Goal: Task Accomplishment & Management: Manage account settings

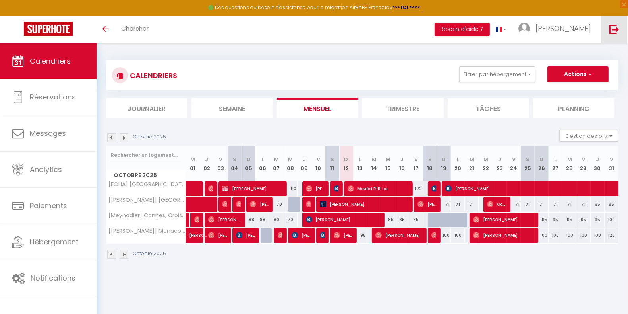
click at [618, 32] on img at bounding box center [615, 29] width 10 height 10
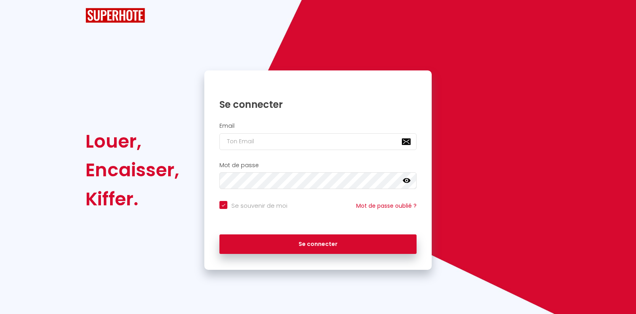
checkbox input "true"
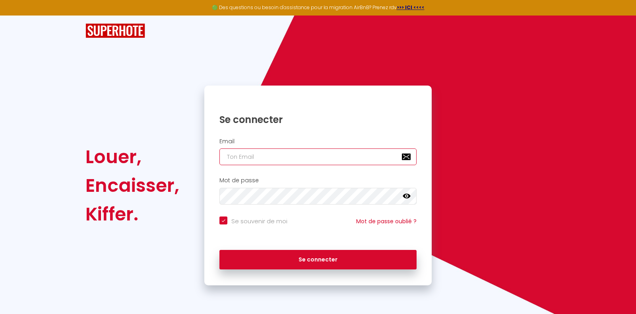
type input "[EMAIL_ADDRESS][DOMAIN_NAME]"
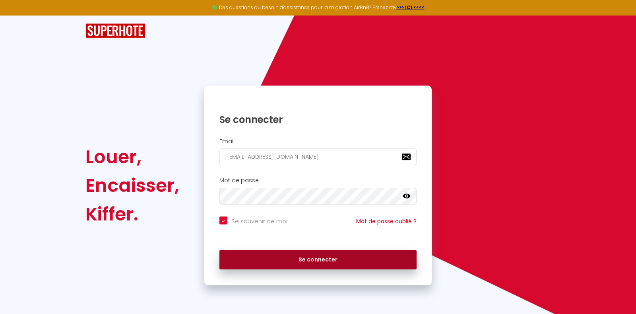
click at [309, 260] on button "Se connecter" at bounding box center [317, 260] width 197 height 20
checkbox input "true"
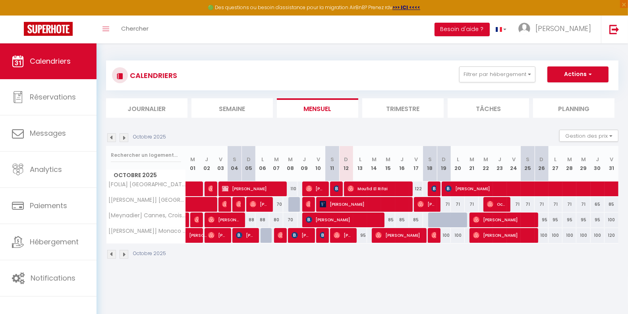
click at [124, 138] on img at bounding box center [124, 137] width 9 height 9
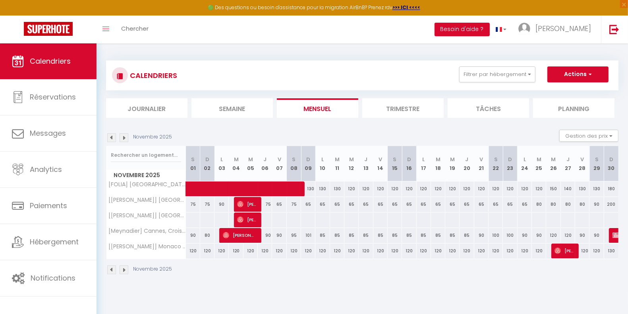
click at [323, 235] on div "85" at bounding box center [323, 235] width 14 height 15
type input "85"
type input "Lun 10 Novembre 2025"
type input "[DATE] Novembre 2025"
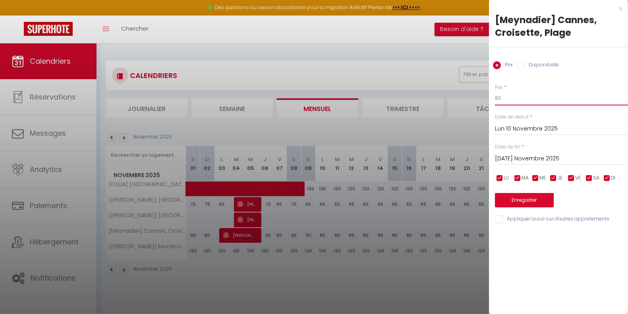
click at [519, 96] on input "85" at bounding box center [561, 98] width 133 height 14
type input "8"
type input "90"
click at [517, 161] on input "[DATE] Novembre 2025" at bounding box center [561, 158] width 133 height 10
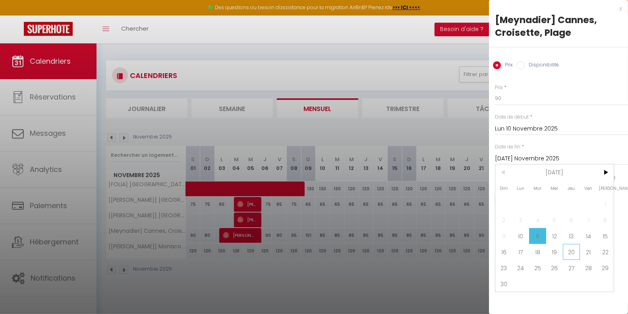
click at [571, 251] on span "20" at bounding box center [571, 252] width 17 height 16
type input "Jeu 20 Novembre 2025"
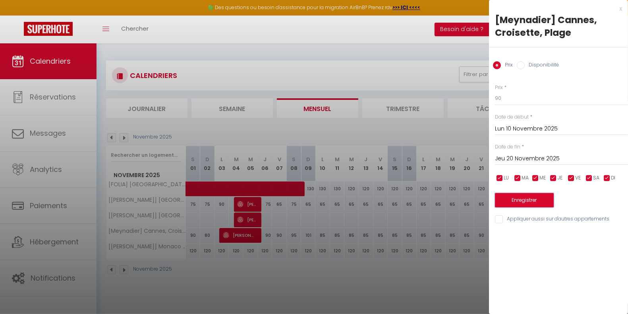
click at [535, 202] on button "Enregistrer" at bounding box center [524, 200] width 59 height 14
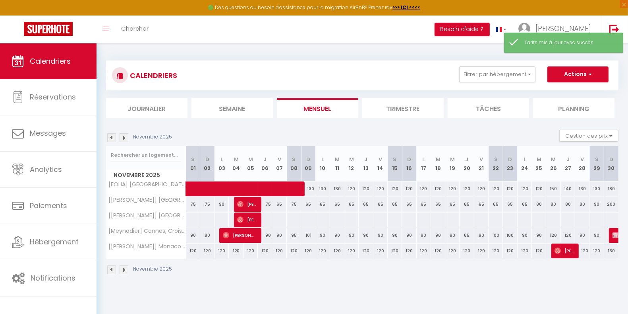
click at [114, 137] on img at bounding box center [111, 137] width 9 height 9
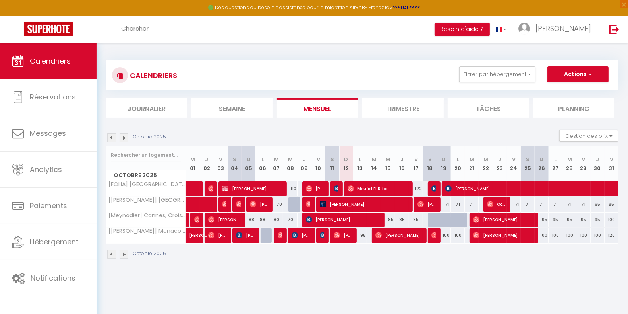
click at [113, 134] on img at bounding box center [111, 137] width 9 height 9
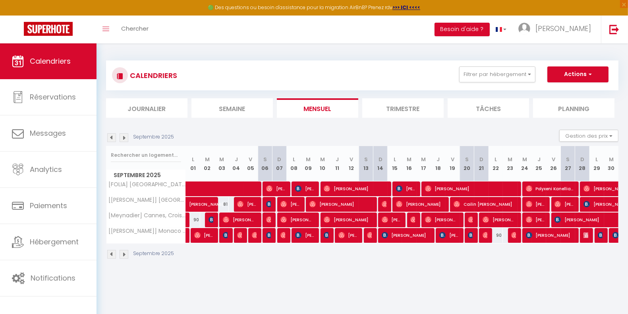
click at [113, 134] on img at bounding box center [111, 137] width 9 height 9
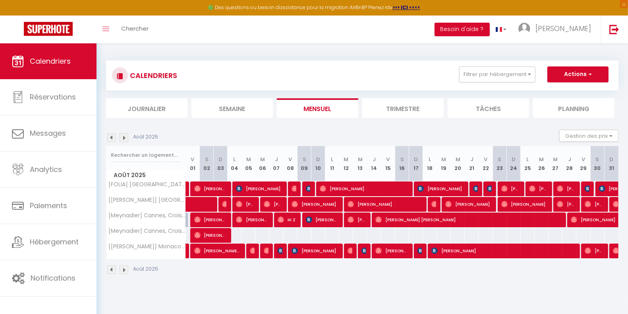
click at [113, 134] on img at bounding box center [111, 137] width 9 height 9
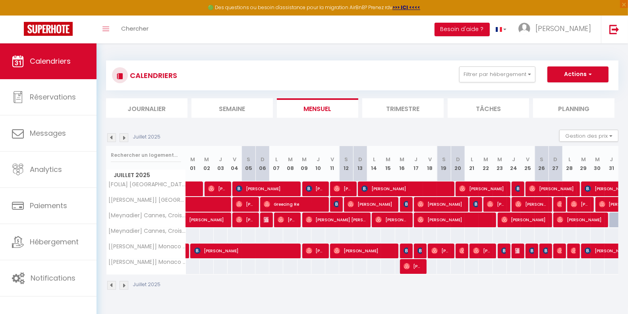
click at [124, 140] on img at bounding box center [124, 137] width 9 height 9
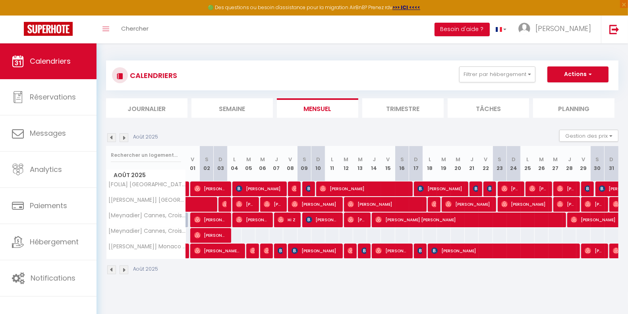
click at [124, 136] on img at bounding box center [124, 137] width 9 height 9
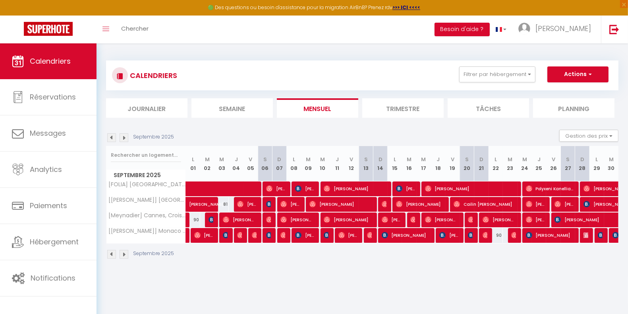
click at [124, 136] on img at bounding box center [124, 137] width 9 height 9
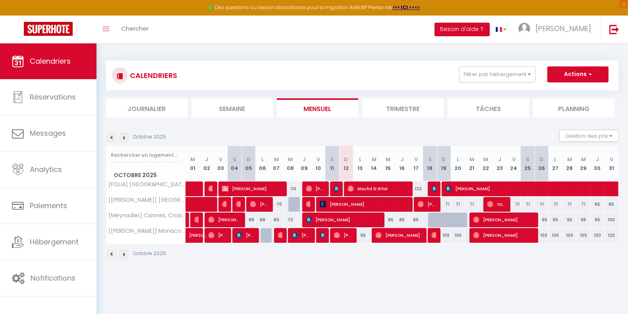
click at [124, 136] on img at bounding box center [124, 137] width 9 height 9
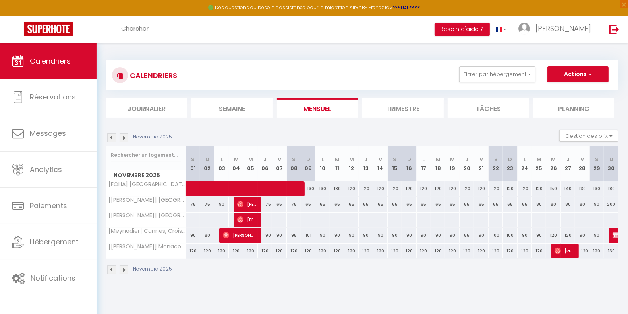
click at [111, 137] on img at bounding box center [111, 137] width 9 height 9
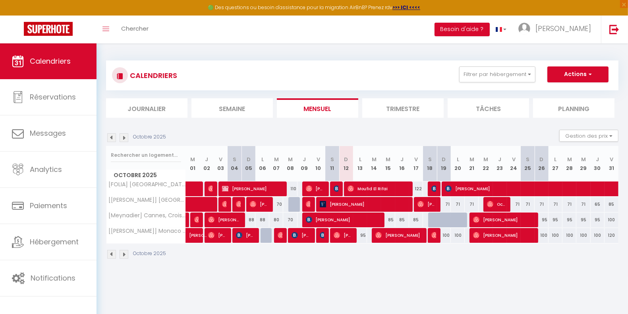
click at [111, 137] on img at bounding box center [111, 137] width 9 height 9
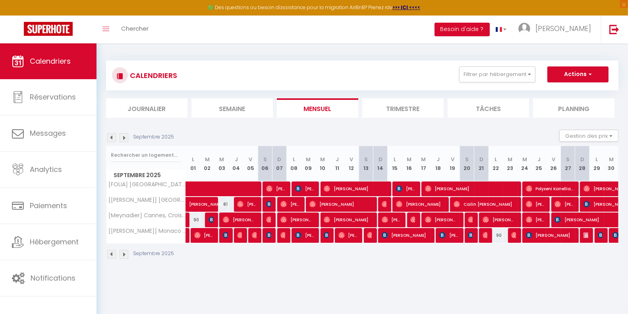
click at [111, 137] on img at bounding box center [111, 137] width 9 height 9
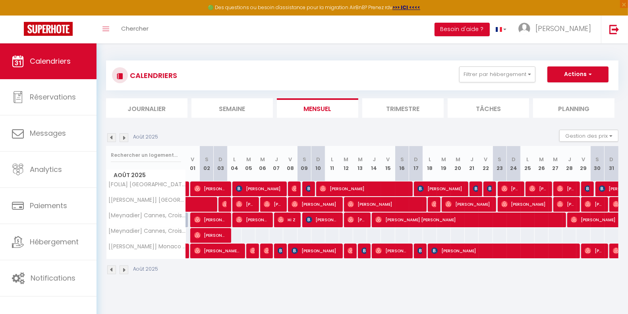
click at [124, 137] on img at bounding box center [124, 137] width 9 height 9
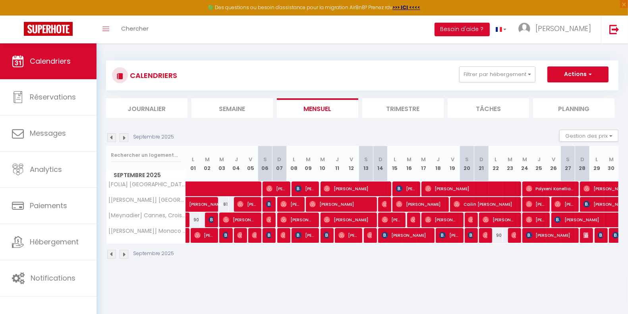
click at [113, 137] on img at bounding box center [111, 137] width 9 height 9
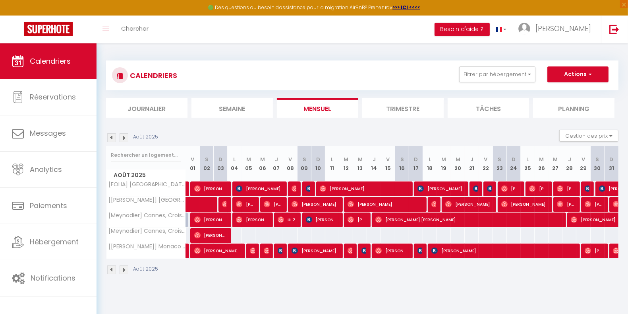
click at [113, 137] on img at bounding box center [111, 137] width 9 height 9
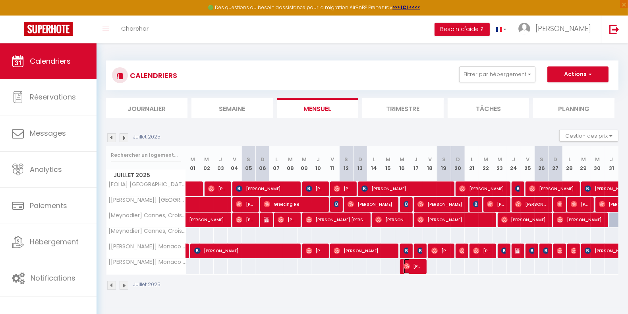
click at [415, 265] on span "[PERSON_NAME]" at bounding box center [413, 265] width 19 height 15
select select "KO"
select select "0"
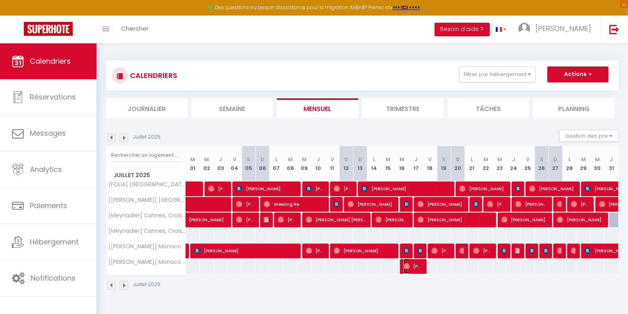
select select "1"
select select
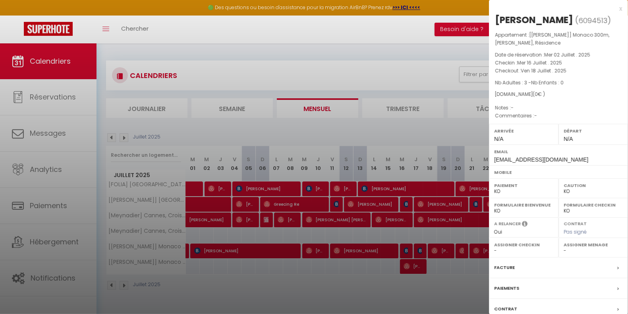
click at [414, 266] on div at bounding box center [314, 157] width 628 height 314
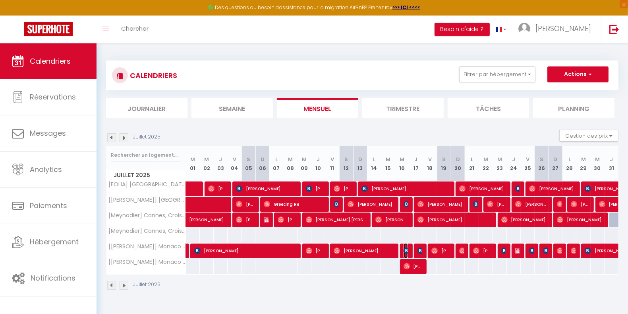
click at [407, 251] on img at bounding box center [407, 250] width 6 height 6
select select "OK"
select select "39752"
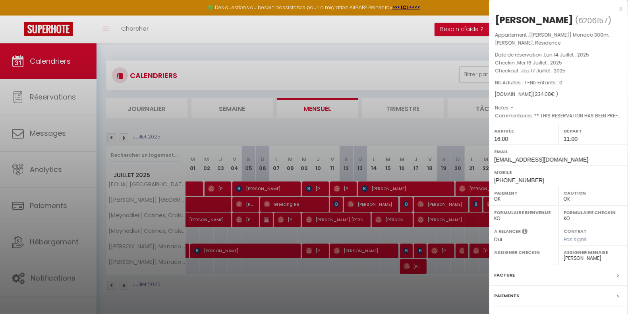
click at [407, 251] on div at bounding box center [314, 157] width 628 height 314
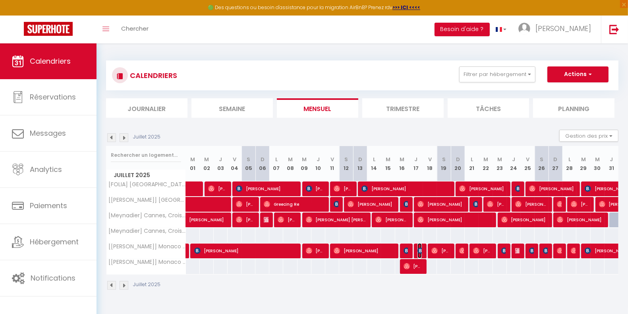
click at [419, 249] on img at bounding box center [421, 250] width 6 height 6
select select "0"
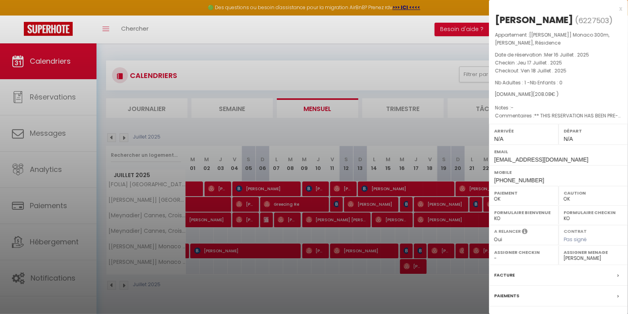
click at [419, 249] on div at bounding box center [314, 157] width 628 height 314
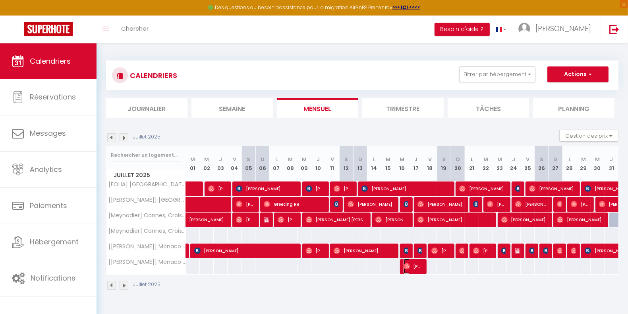
click at [415, 267] on span "[PERSON_NAME]" at bounding box center [413, 265] width 19 height 15
select select "KO"
select select
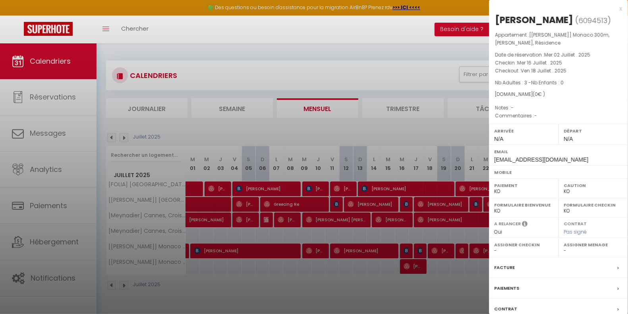
click at [415, 267] on div at bounding box center [314, 157] width 628 height 314
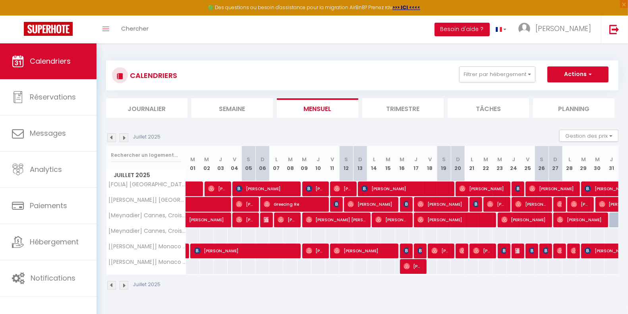
click at [112, 134] on img at bounding box center [111, 137] width 9 height 9
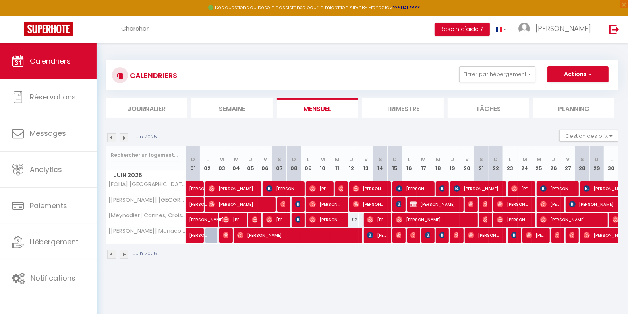
click at [112, 134] on img at bounding box center [111, 137] width 9 height 9
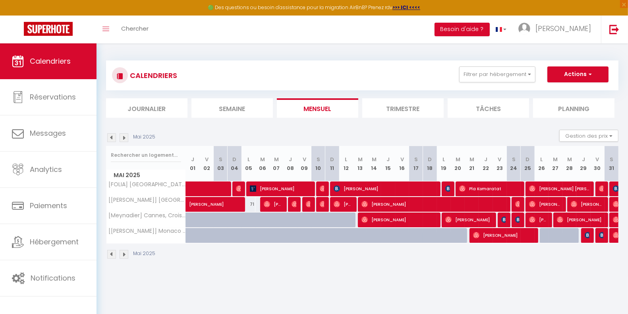
click at [124, 137] on img at bounding box center [124, 137] width 9 height 9
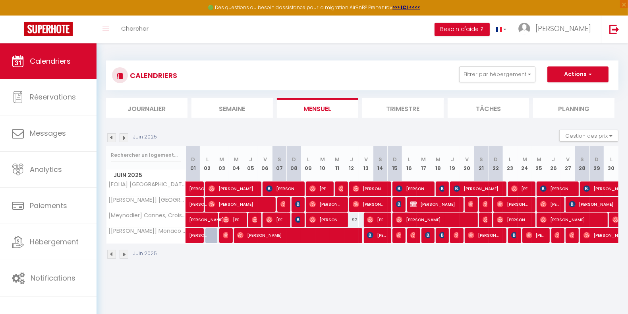
click at [124, 137] on img at bounding box center [124, 137] width 9 height 9
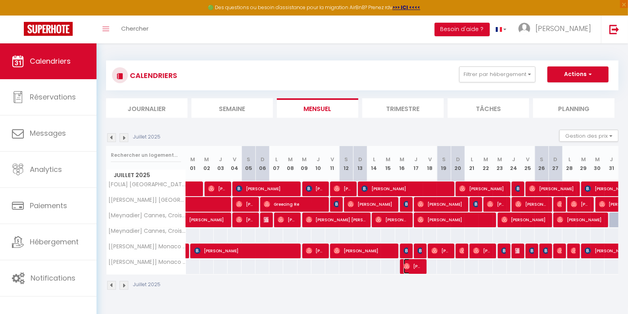
click at [415, 267] on span "[PERSON_NAME]" at bounding box center [413, 265] width 19 height 15
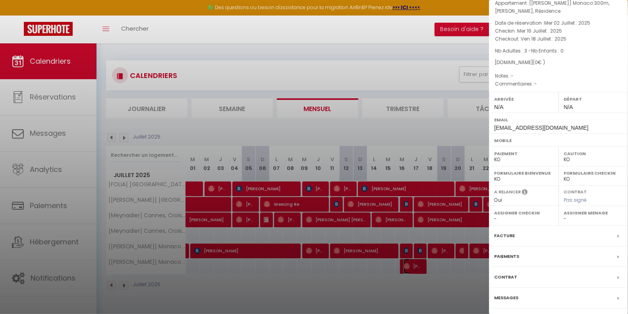
scroll to position [55, 0]
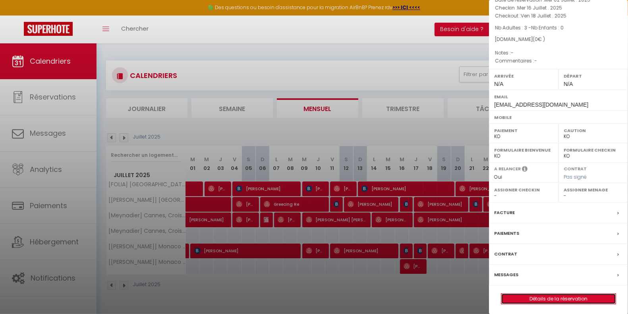
click at [524, 295] on link "Détails de la réservation" at bounding box center [559, 298] width 114 height 10
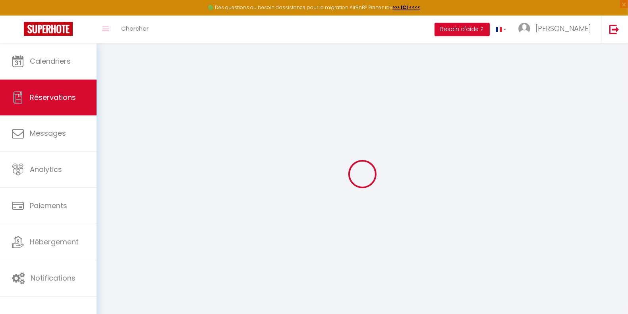
select select
checkbox input "false"
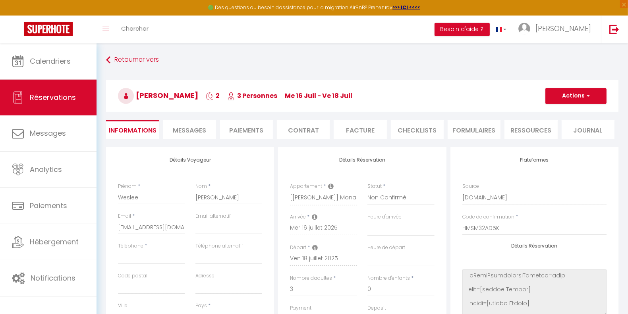
select select
checkbox input "false"
select select
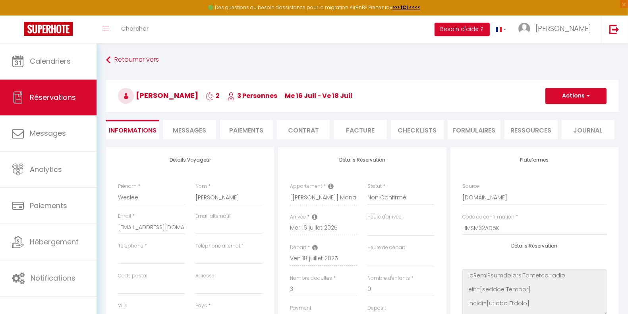
select select
checkbox input "false"
select select
checkbox input "false"
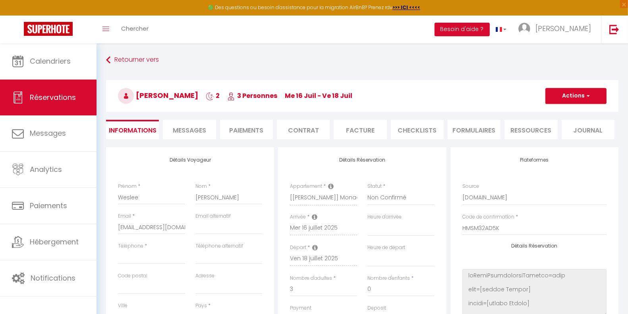
select select
click at [242, 131] on li "Paiements" at bounding box center [246, 129] width 53 height 19
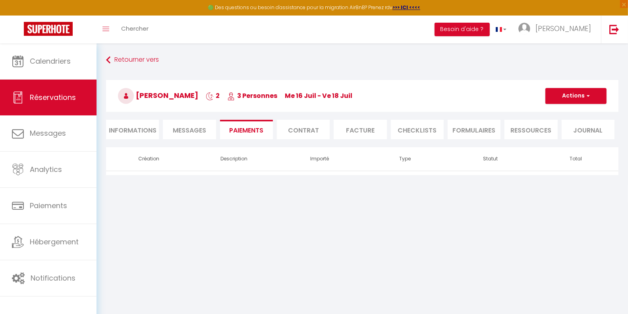
click at [139, 130] on li "Informations" at bounding box center [132, 129] width 53 height 19
select select
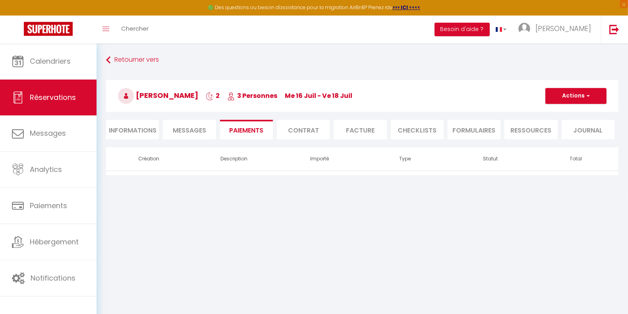
select select
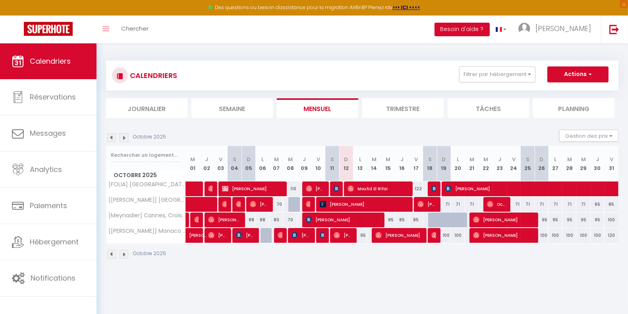
click at [111, 135] on img at bounding box center [111, 137] width 9 height 9
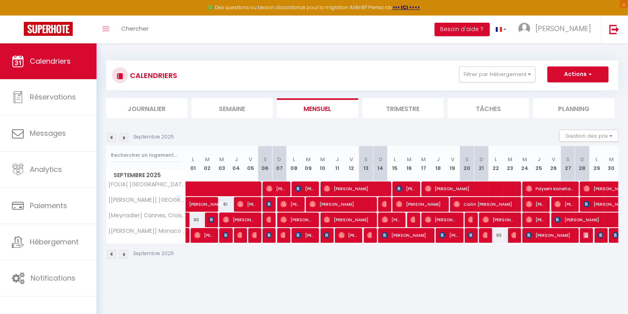
click at [112, 136] on img at bounding box center [111, 137] width 9 height 9
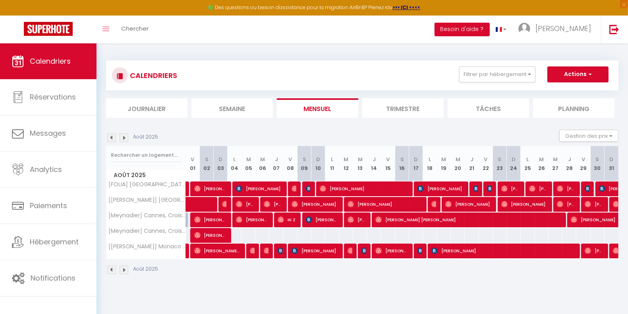
click at [111, 136] on img at bounding box center [111, 137] width 9 height 9
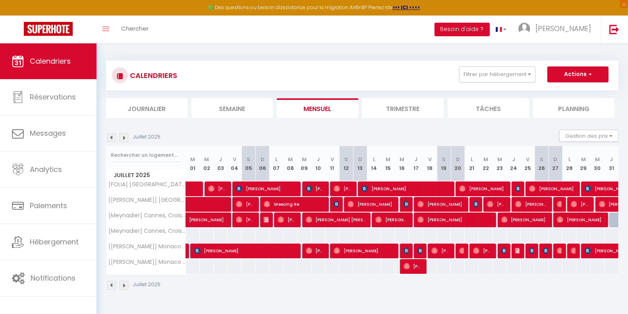
click at [122, 137] on img at bounding box center [124, 137] width 9 height 9
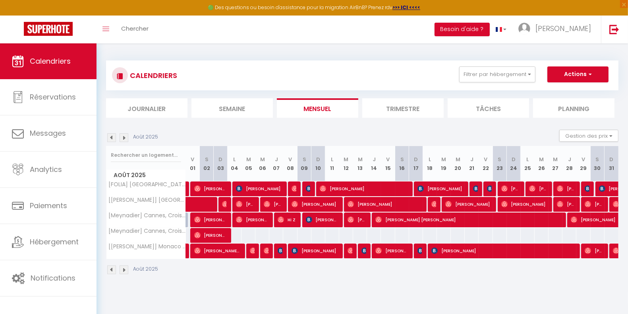
click at [126, 135] on img at bounding box center [124, 137] width 9 height 9
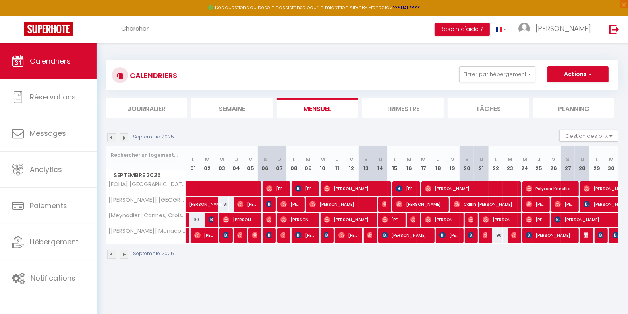
click at [125, 135] on img at bounding box center [124, 137] width 9 height 9
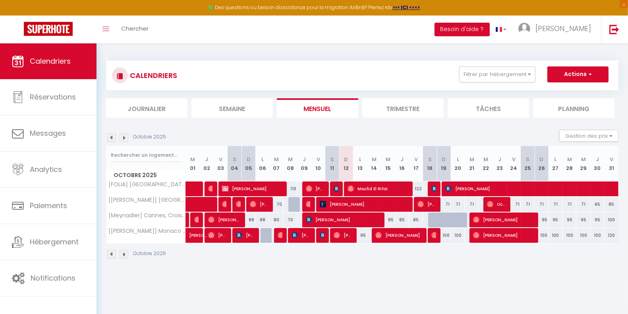
click at [125, 135] on img at bounding box center [124, 137] width 9 height 9
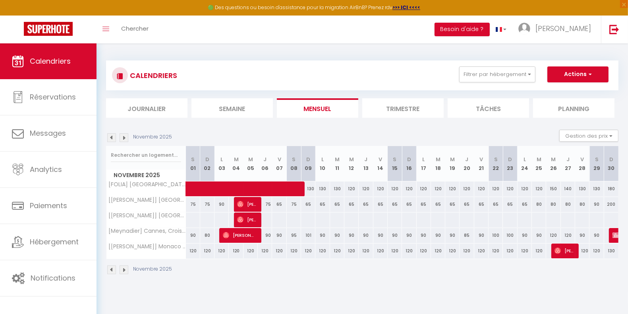
click at [123, 139] on img at bounding box center [124, 137] width 9 height 9
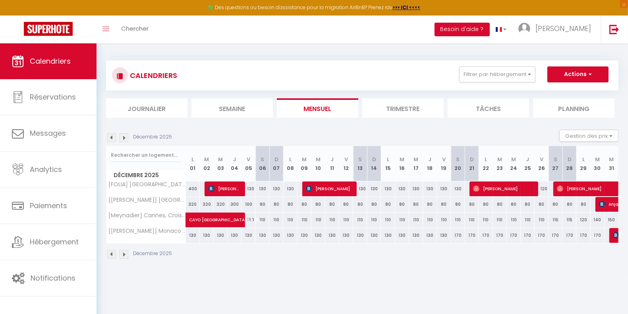
click at [123, 139] on img at bounding box center [124, 137] width 9 height 9
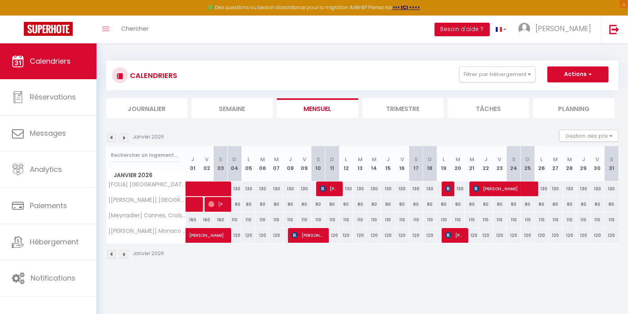
click at [123, 139] on img at bounding box center [124, 137] width 9 height 9
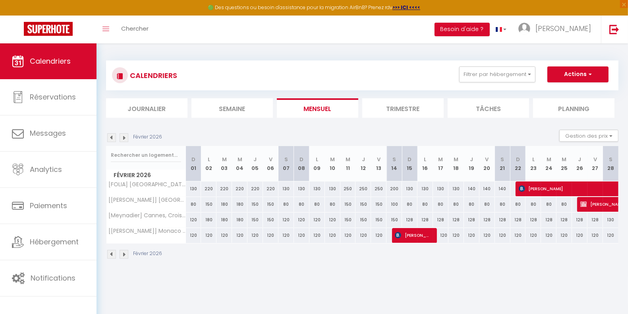
click at [123, 139] on img at bounding box center [124, 137] width 9 height 9
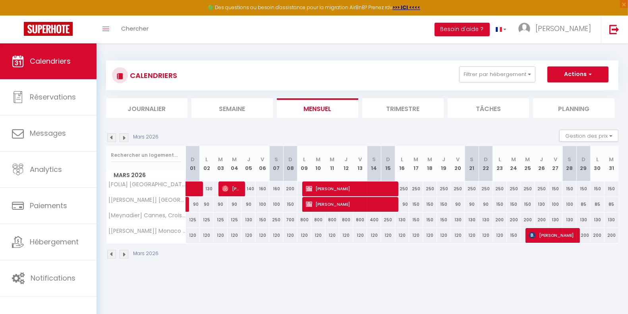
click at [123, 139] on img at bounding box center [124, 137] width 9 height 9
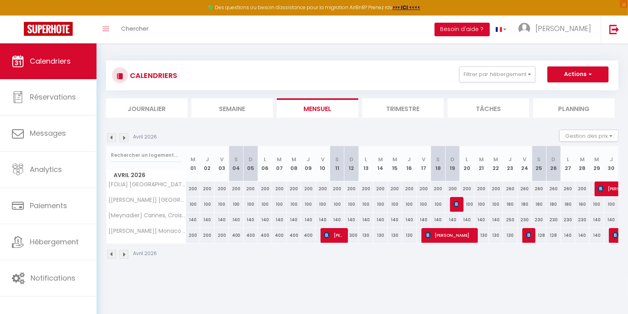
click at [123, 139] on img at bounding box center [124, 137] width 9 height 9
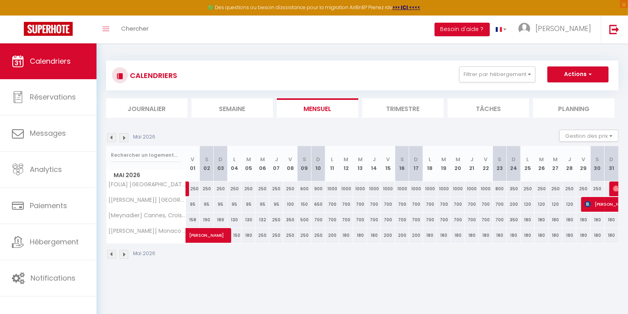
click at [123, 139] on img at bounding box center [124, 137] width 9 height 9
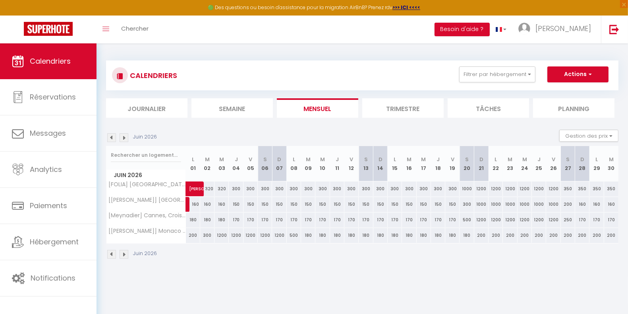
click at [123, 139] on img at bounding box center [124, 137] width 9 height 9
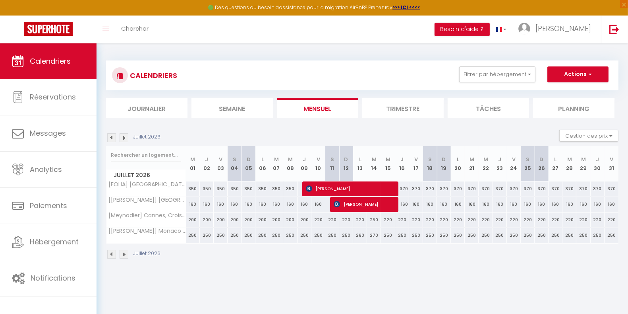
click at [123, 139] on img at bounding box center [124, 137] width 9 height 9
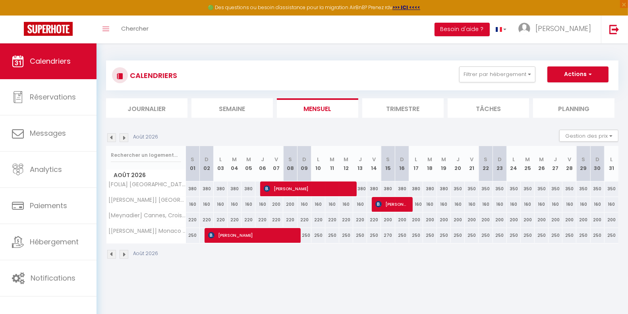
click at [112, 140] on img at bounding box center [111, 137] width 9 height 9
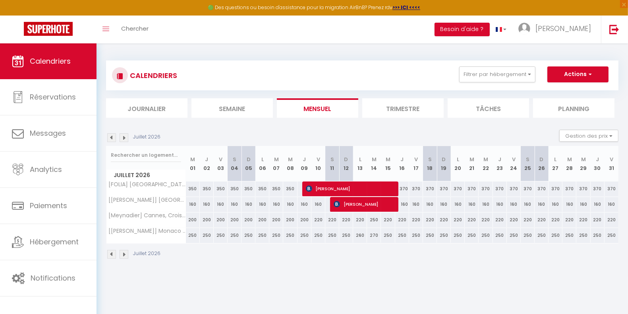
click at [112, 140] on img at bounding box center [111, 137] width 9 height 9
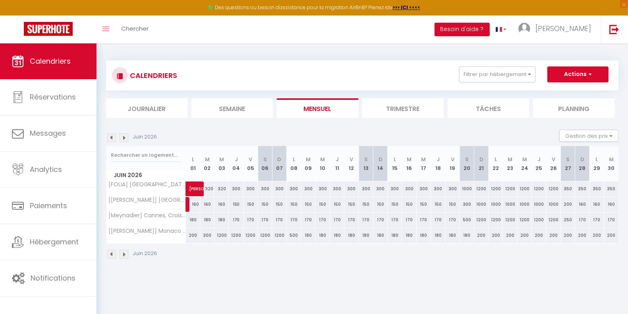
click at [112, 140] on img at bounding box center [111, 137] width 9 height 9
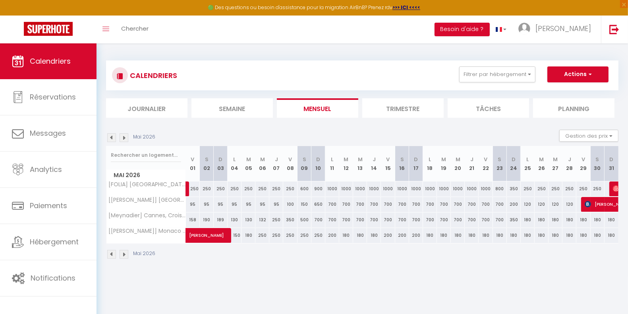
click at [112, 140] on img at bounding box center [111, 137] width 9 height 9
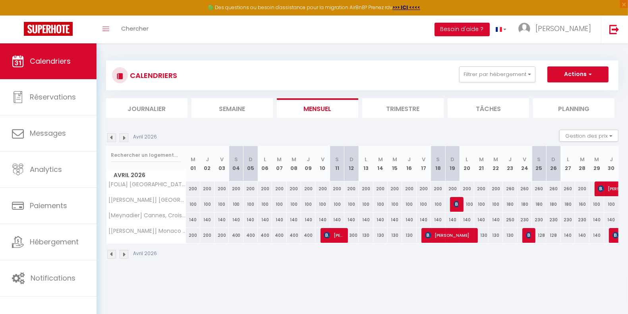
click at [112, 140] on img at bounding box center [111, 137] width 9 height 9
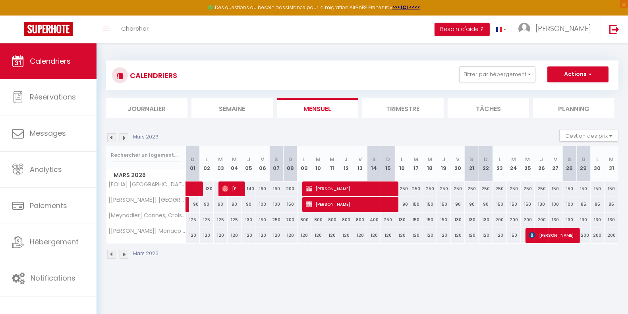
click at [112, 140] on img at bounding box center [111, 137] width 9 height 9
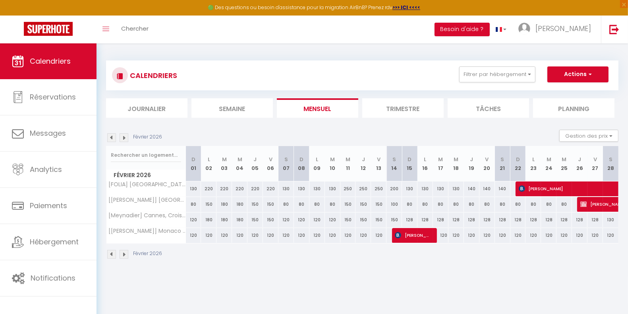
click at [112, 140] on img at bounding box center [111, 137] width 9 height 9
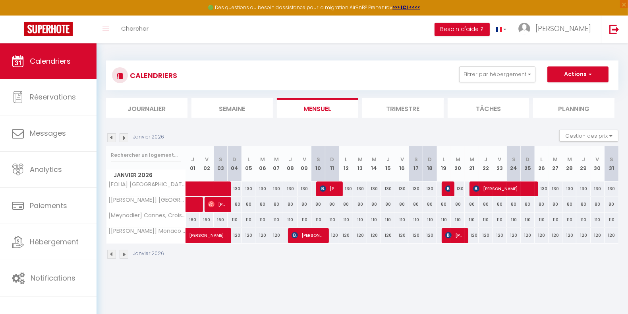
click at [112, 140] on img at bounding box center [111, 137] width 9 height 9
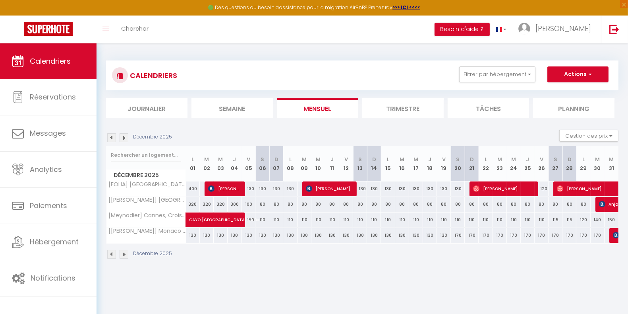
click at [112, 140] on img at bounding box center [111, 137] width 9 height 9
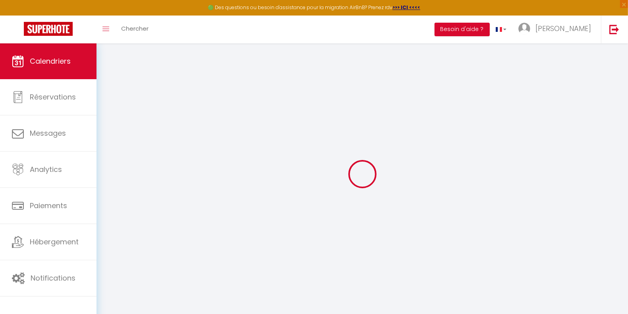
select select
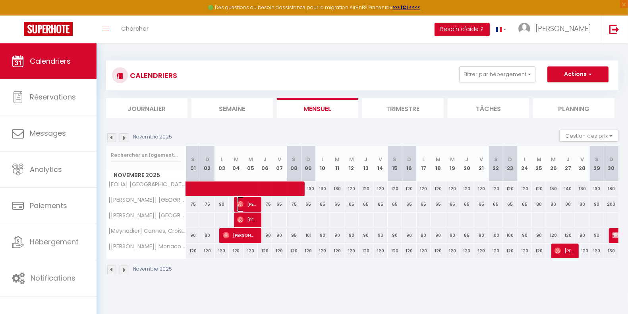
click at [244, 207] on span "[PERSON_NAME]" at bounding box center [246, 203] width 19 height 15
select select "OK"
select select "0"
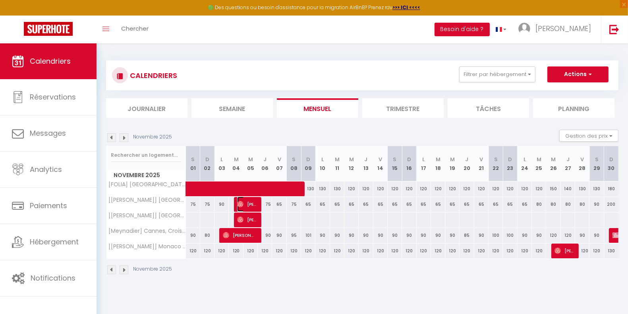
select select "1"
select select
select select "32379"
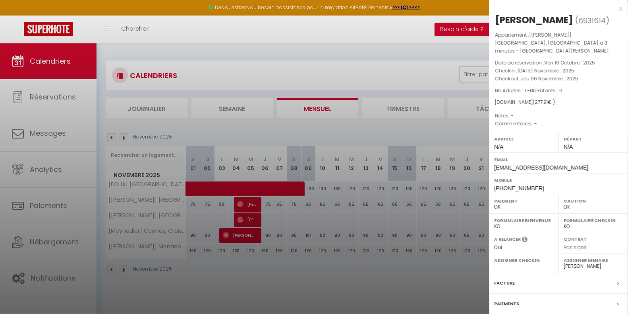
click at [244, 207] on div at bounding box center [314, 157] width 628 height 314
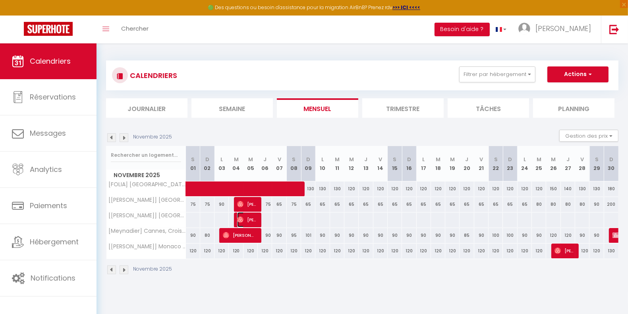
click at [244, 217] on span "[PERSON_NAME]" at bounding box center [246, 219] width 19 height 15
select select "KO"
select select
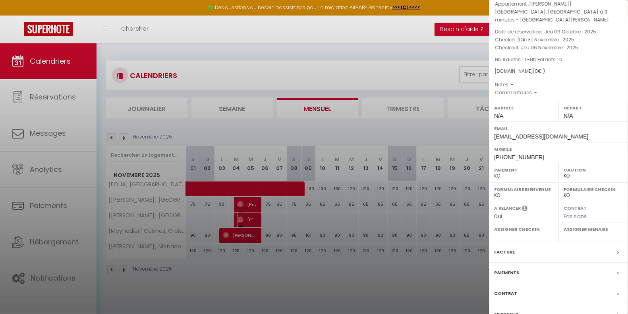
scroll to position [62, 0]
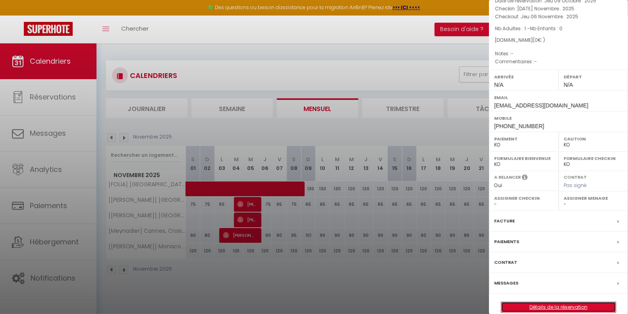
click at [533, 302] on link "Détails de la réservation" at bounding box center [559, 307] width 114 height 10
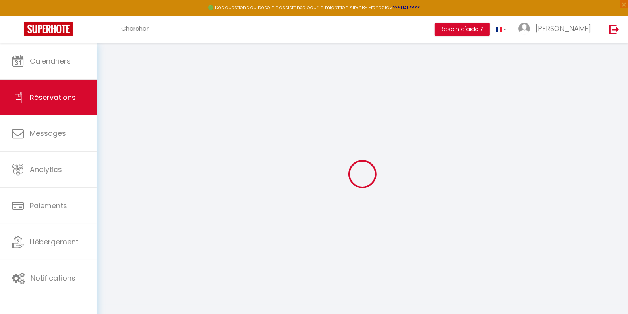
type input "[PERSON_NAME]"
type input "[EMAIL_ADDRESS][DOMAIN_NAME]"
type input "[PHONE_NUMBER]"
select select
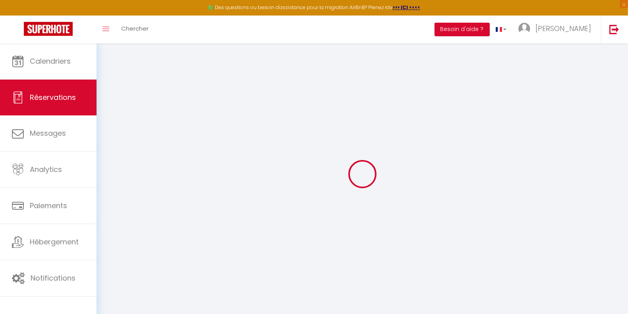
type input "0"
select select "34993"
select select "2"
select select
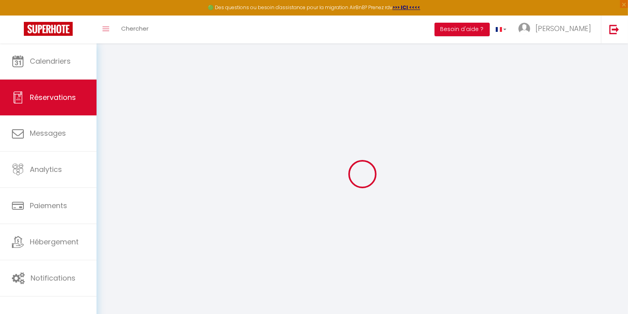
type input "1"
select select "10"
select select
checkbox input "false"
type input "0"
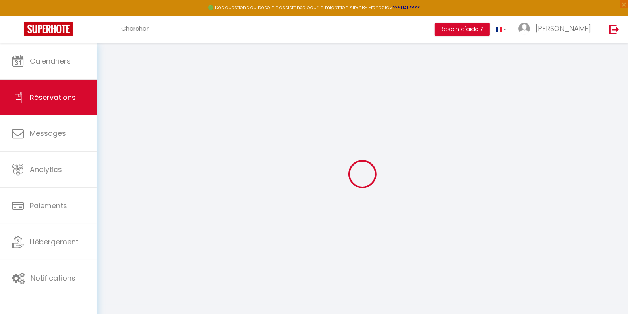
select select "1"
type input "0"
select select
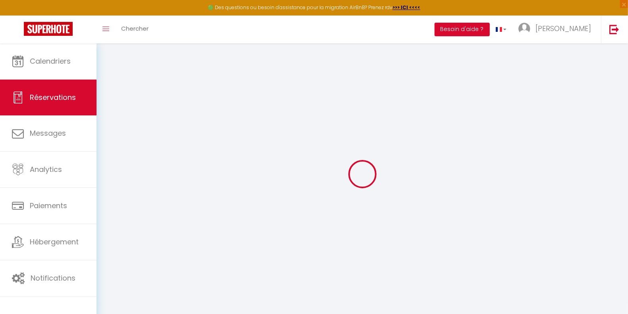
select select
select select "14"
checkbox input "false"
select select
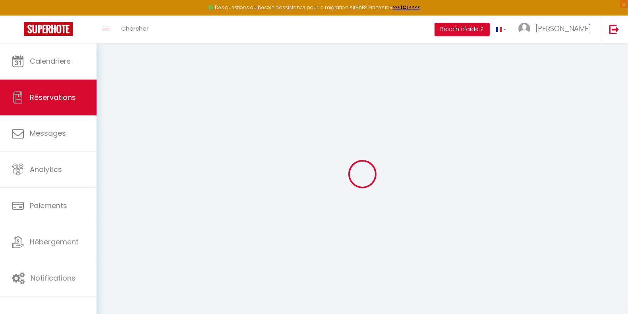
select select
checkbox input "false"
select select
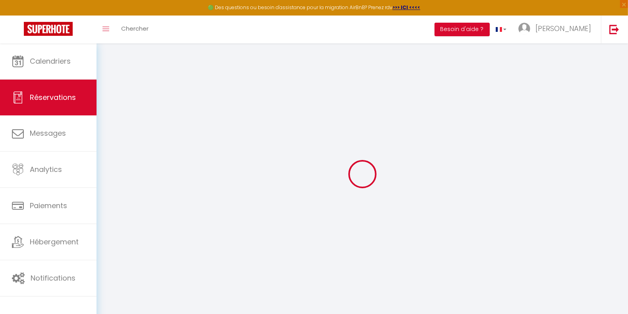
select select
checkbox input "false"
select select
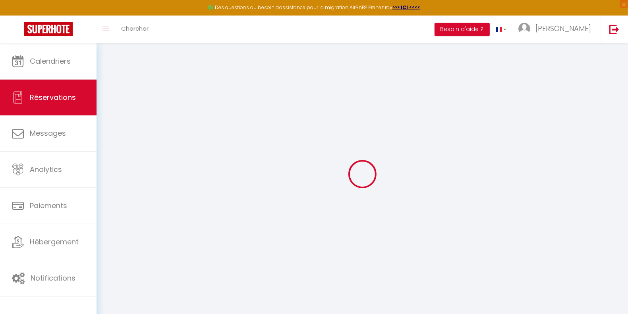
checkbox input "false"
select select
checkbox input "false"
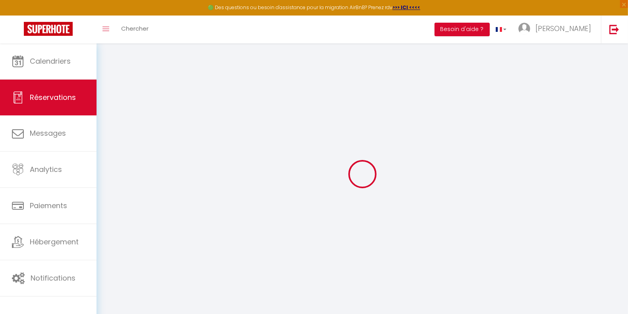
select select
checkbox input "false"
select select
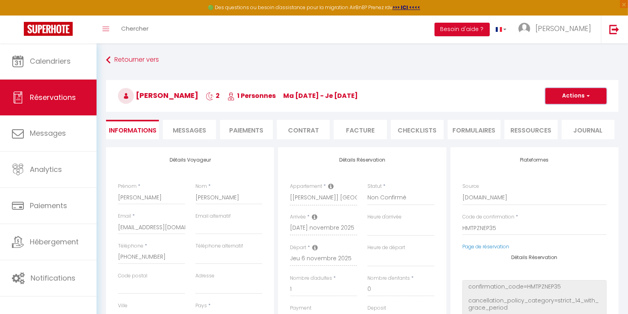
click at [567, 100] on button "Actions" at bounding box center [576, 96] width 61 height 16
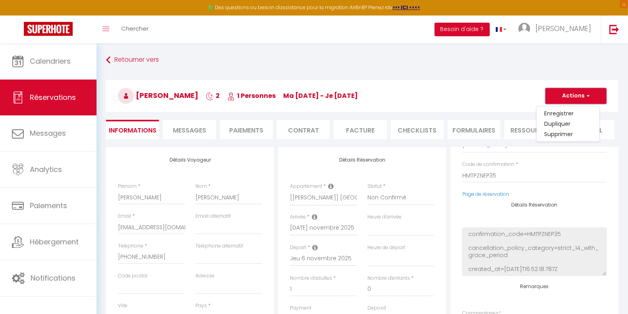
scroll to position [100, 0]
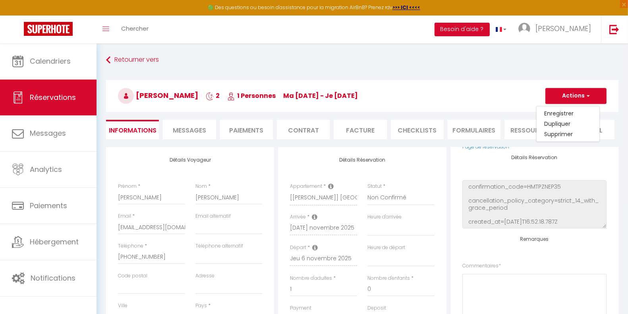
click at [445, 204] on div "Détails Réservation Appartement * [FOLIA] [GEOGRAPHIC_DATA], [GEOGRAPHIC_DATA] …" at bounding box center [362, 291] width 168 height 288
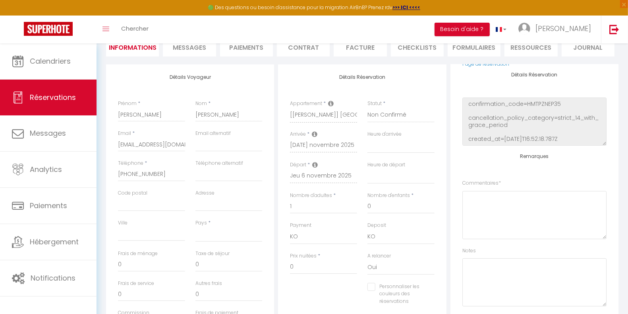
scroll to position [0, 0]
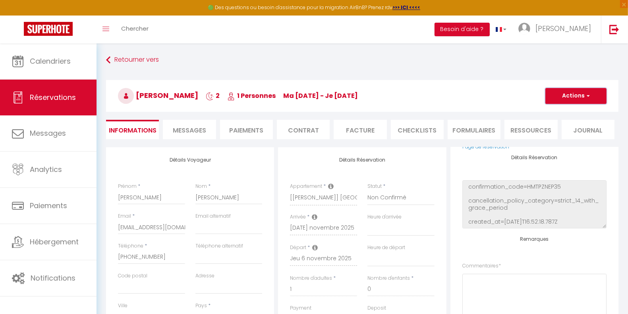
click at [597, 97] on button "Actions" at bounding box center [576, 96] width 61 height 16
click at [570, 134] on link "Supprimer" at bounding box center [568, 134] width 63 height 10
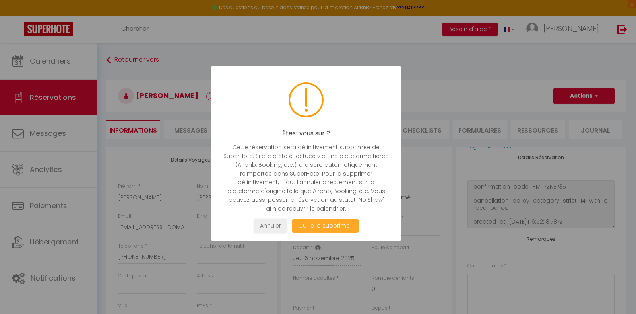
click at [307, 226] on button "Oui je la supprime !" at bounding box center [325, 226] width 66 height 14
select select "not_cancelled"
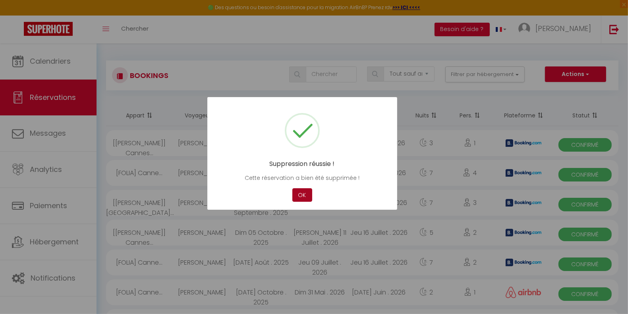
click at [302, 196] on button "OK" at bounding box center [303, 195] width 20 height 14
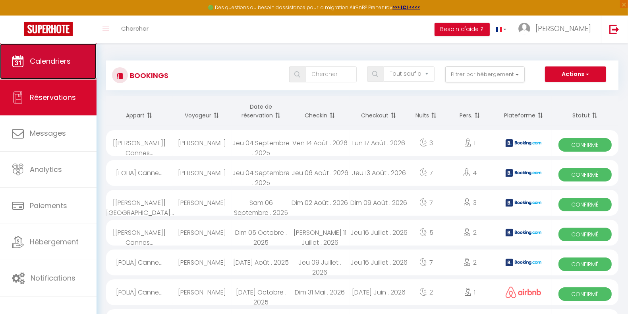
click at [77, 68] on link "Calendriers" at bounding box center [48, 61] width 97 height 36
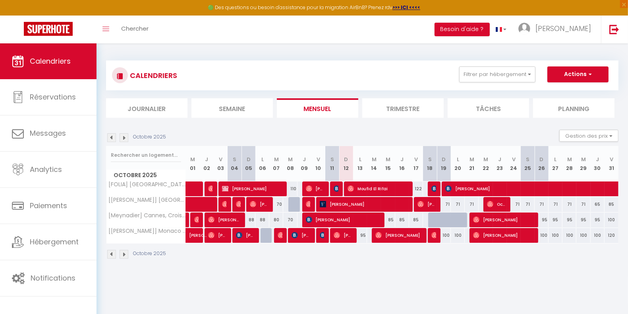
click at [124, 139] on img at bounding box center [124, 137] width 9 height 9
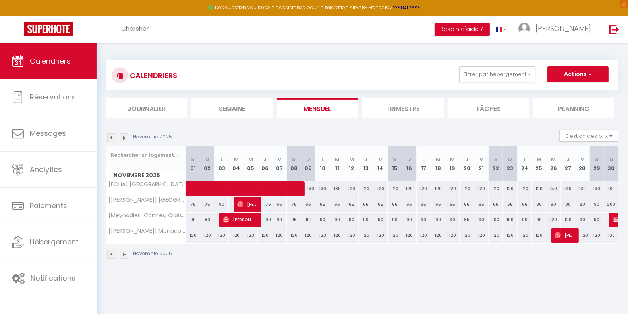
click at [111, 138] on img at bounding box center [111, 137] width 9 height 9
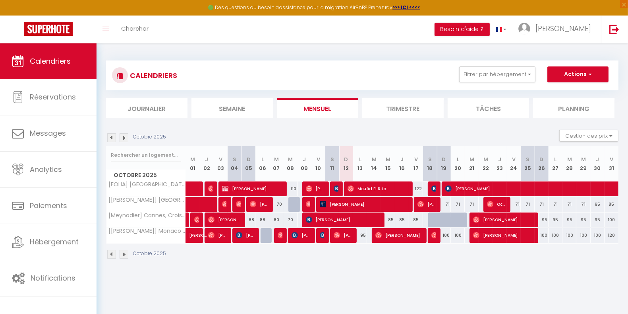
click at [111, 138] on img at bounding box center [111, 137] width 9 height 9
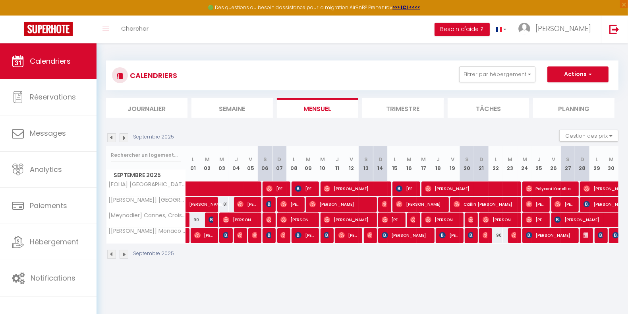
click at [111, 138] on img at bounding box center [111, 137] width 9 height 9
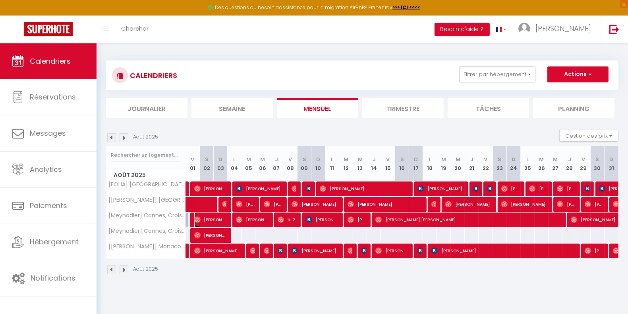
click at [201, 219] on span "[PERSON_NAME] [PERSON_NAME] [PERSON_NAME] Stindl" at bounding box center [210, 219] width 33 height 15
select select "OK"
select select "0"
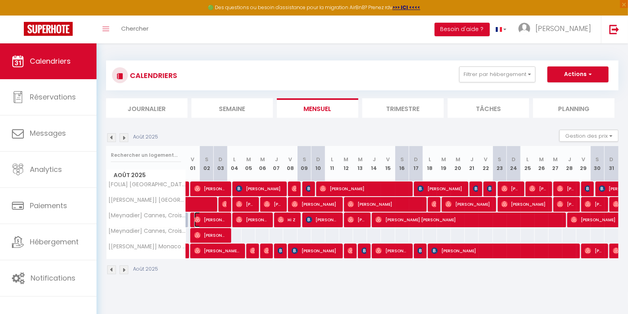
select select "1"
select select
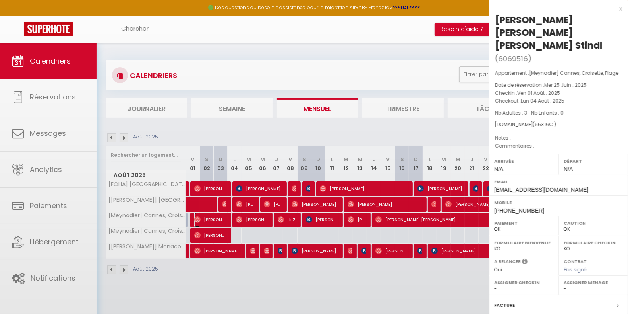
select select "32379"
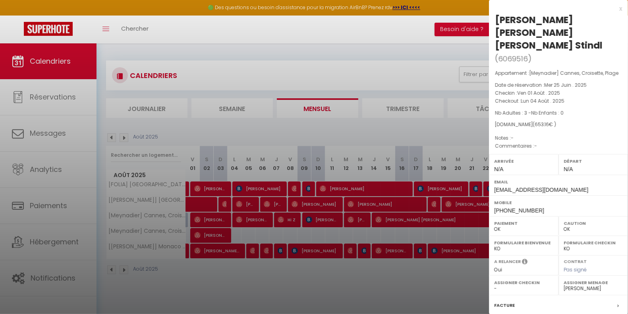
click at [201, 219] on div at bounding box center [314, 157] width 628 height 314
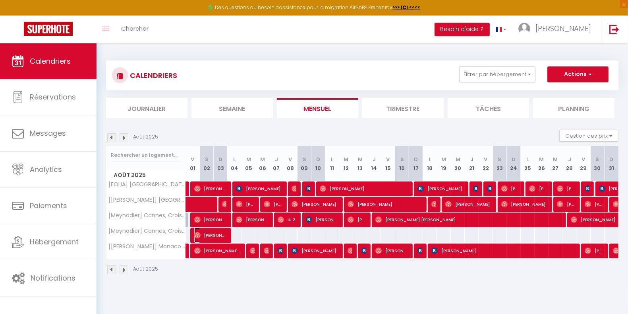
click at [206, 233] on span "[PERSON_NAME] [PERSON_NAME]" at bounding box center [210, 234] width 33 height 15
select select "KO"
select select
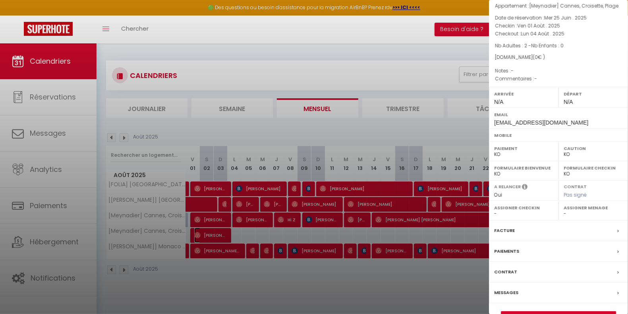
scroll to position [55, 0]
click at [564, 311] on link "Détails de la réservation" at bounding box center [559, 316] width 114 height 10
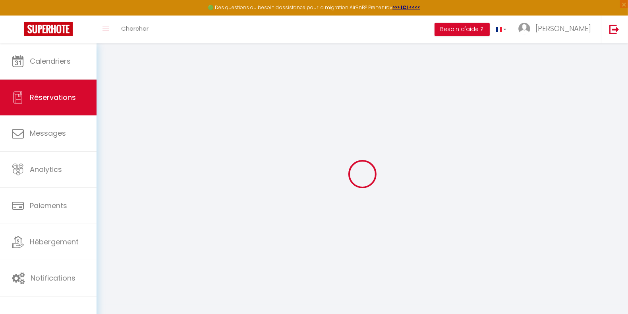
select select
checkbox input "false"
select index
select select
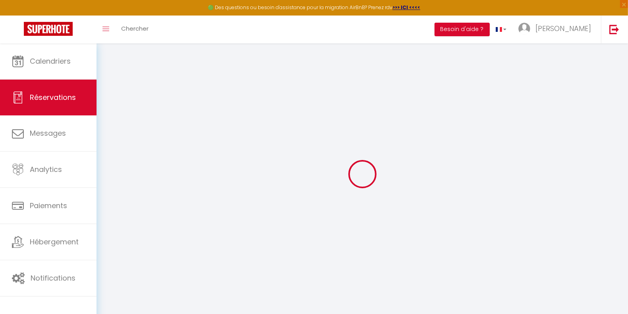
select select
checkbox input "false"
select index
select select
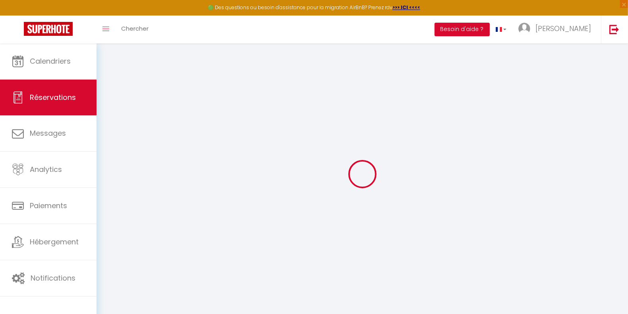
checkbox input "false"
select index
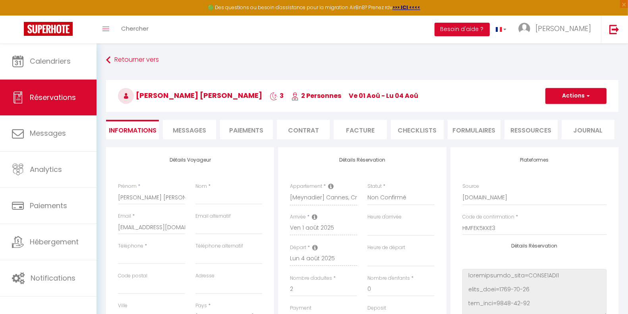
checkbox input "false"
select index
select select
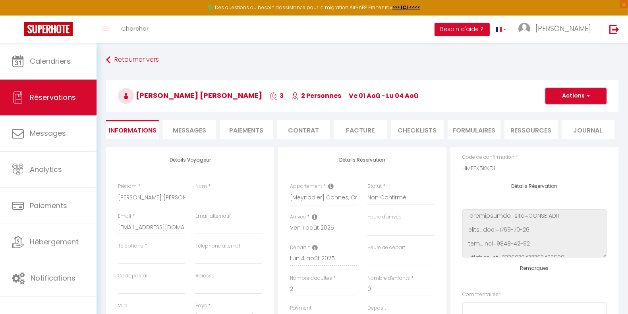
click at [572, 98] on button "Actions" at bounding box center [576, 96] width 61 height 16
click at [564, 134] on link "Supprimer" at bounding box center [568, 134] width 63 height 10
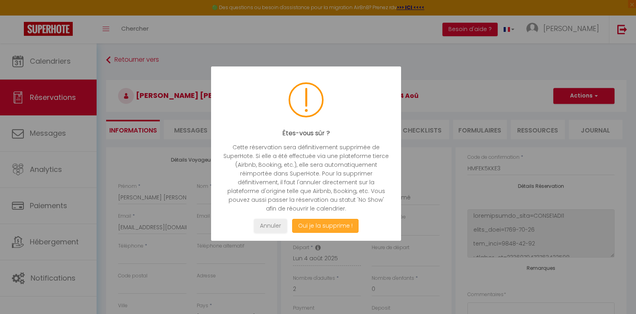
click at [348, 223] on button "Oui je la supprime !" at bounding box center [325, 226] width 66 height 14
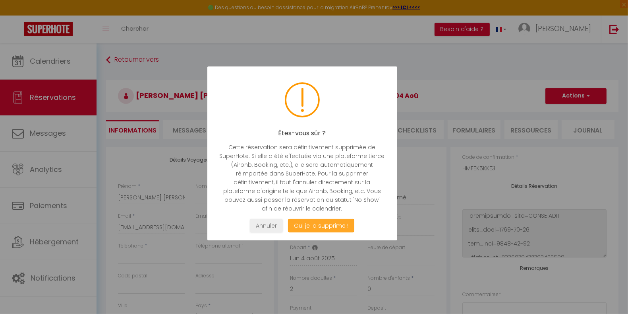
select select "not_cancelled"
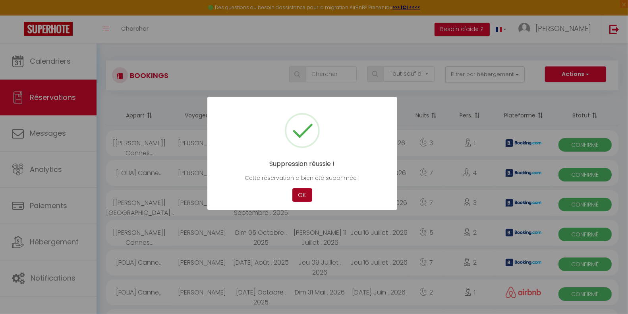
click at [303, 196] on button "OK" at bounding box center [303, 195] width 20 height 14
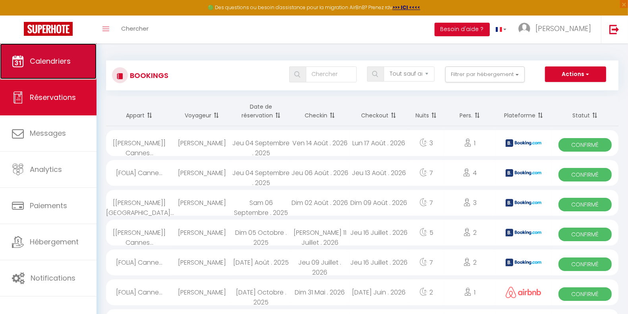
click at [48, 58] on span "Calendriers" at bounding box center [50, 61] width 41 height 10
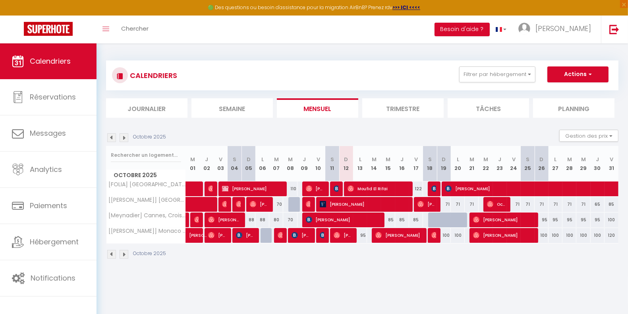
click at [112, 136] on img at bounding box center [111, 137] width 9 height 9
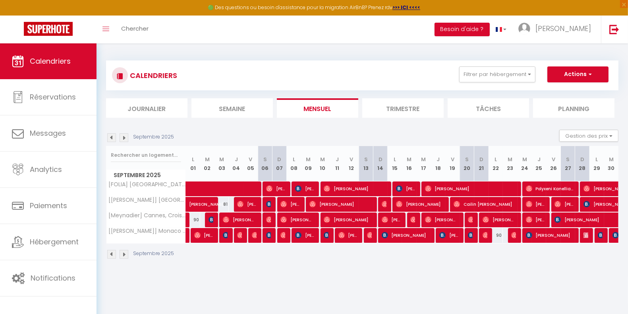
click at [112, 136] on img at bounding box center [111, 137] width 9 height 9
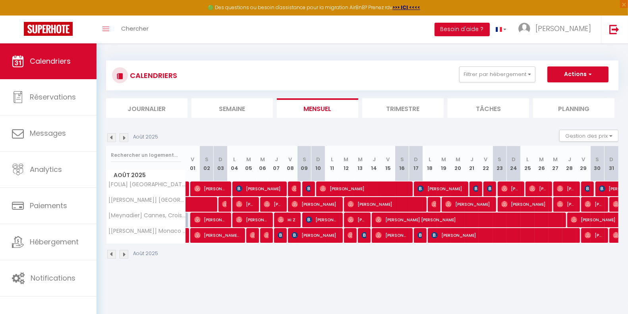
click at [112, 136] on img at bounding box center [111, 137] width 9 height 9
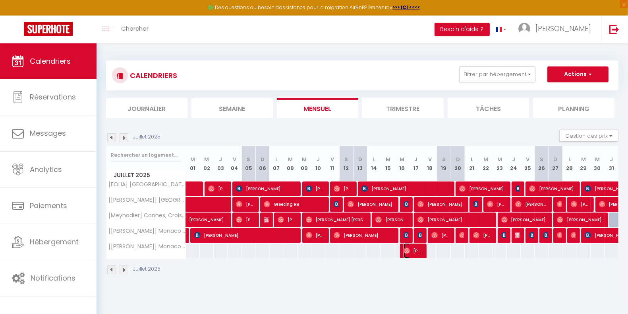
click at [417, 248] on span "[PERSON_NAME]" at bounding box center [413, 250] width 19 height 15
select select "KO"
select select "0"
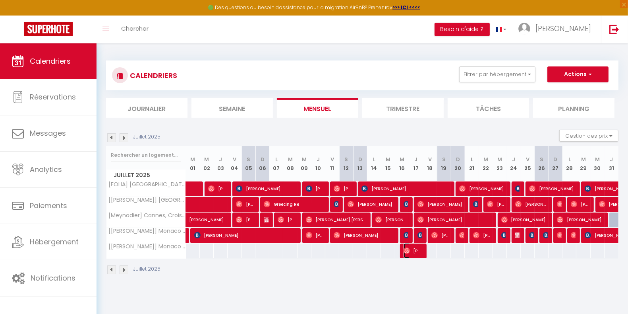
select select "1"
select select
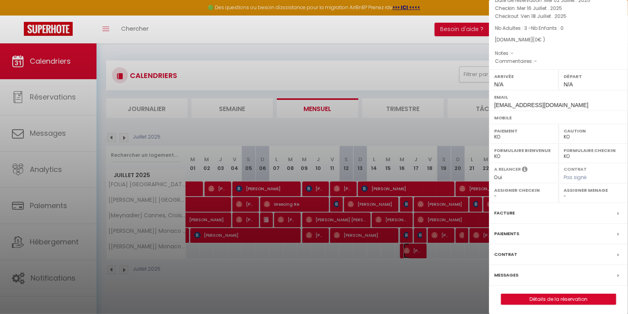
scroll to position [55, 0]
click at [544, 297] on link "Détails de la réservation" at bounding box center [559, 298] width 114 height 10
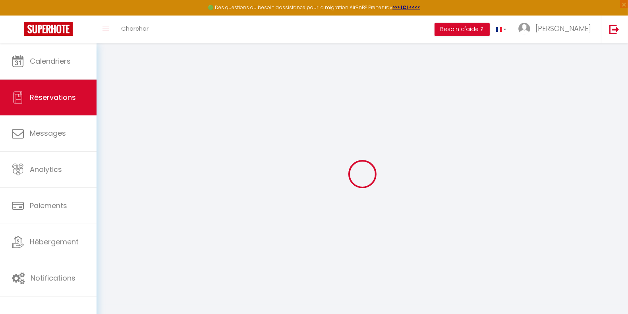
type input "Weslee"
type input "[PERSON_NAME]"
type input "[EMAIL_ADDRESS][DOMAIN_NAME]"
select select
type input "0"
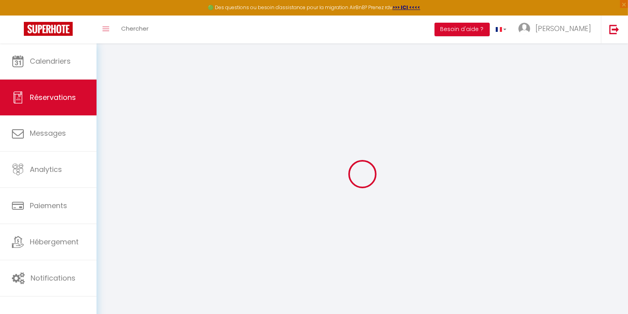
select select "39497"
select select "2"
select select
type input "3"
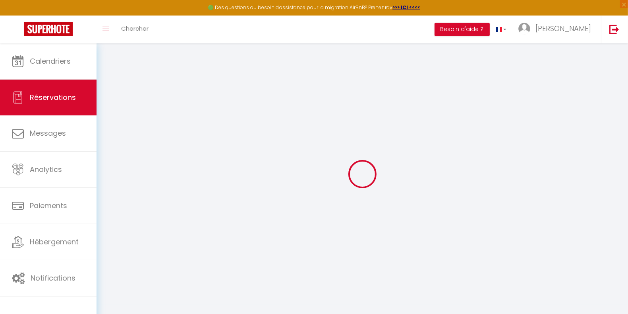
select select "10"
select select
checkbox input "false"
type input "0"
select select "1"
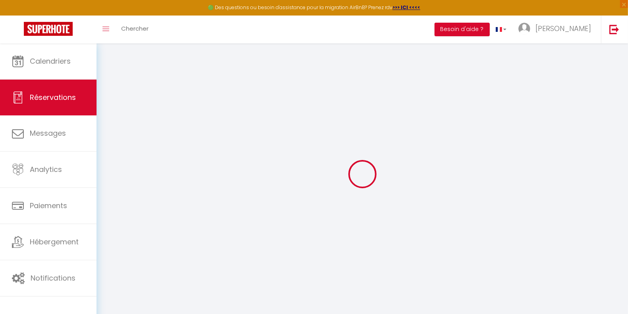
type input "0"
select select
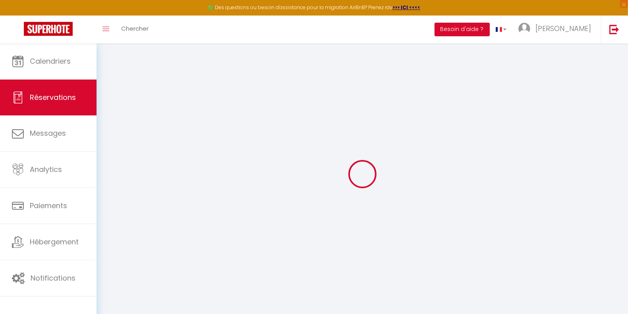
select select
select select "14"
checkbox input "false"
select select
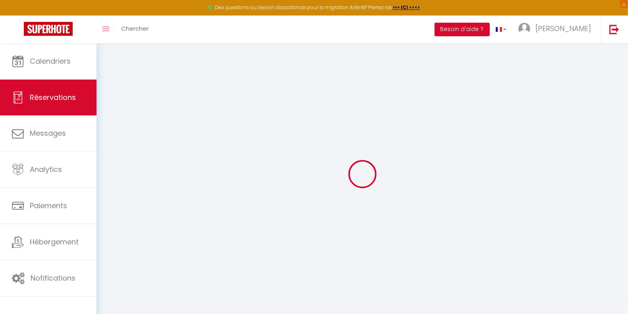
select select
checkbox input "false"
select select
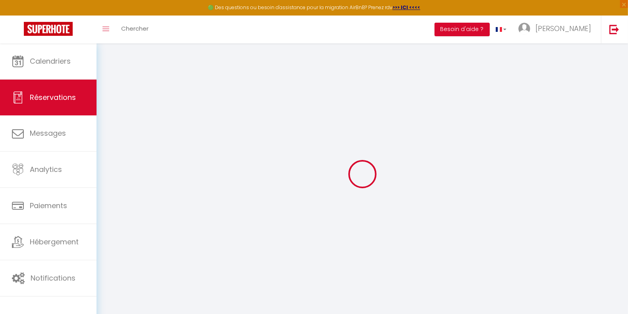
checkbox input "false"
select select
checkbox input "false"
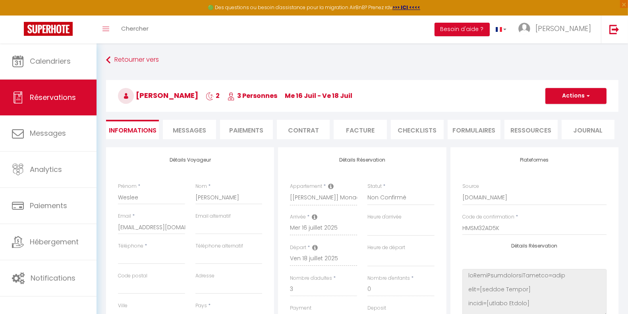
select select
checkbox input "false"
select select
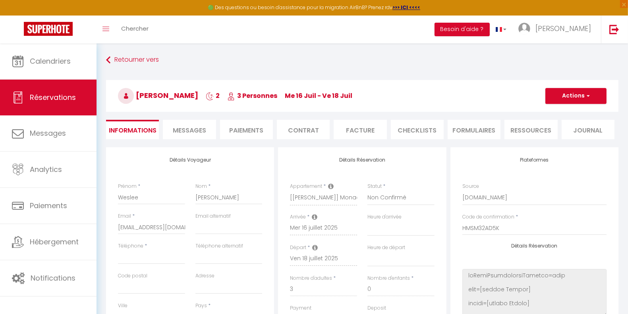
checkbox input "false"
select select
click at [586, 98] on span "button" at bounding box center [587, 95] width 5 height 7
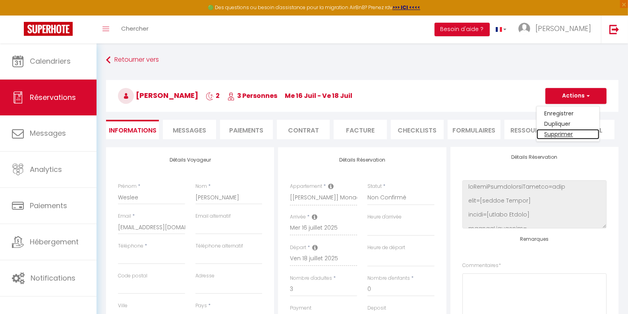
click at [563, 134] on link "Supprimer" at bounding box center [568, 134] width 63 height 10
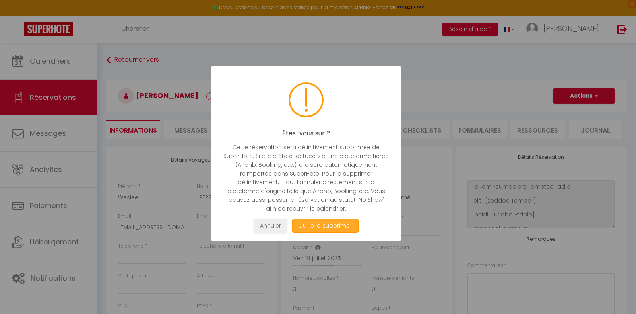
click at [322, 229] on button "Oui je la supprime !" at bounding box center [325, 226] width 66 height 14
select select "not_cancelled"
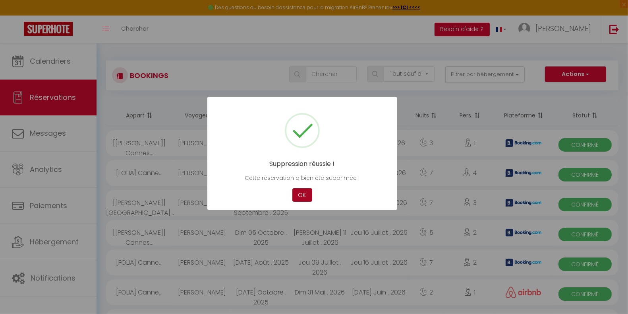
click at [304, 195] on button "OK" at bounding box center [303, 195] width 20 height 14
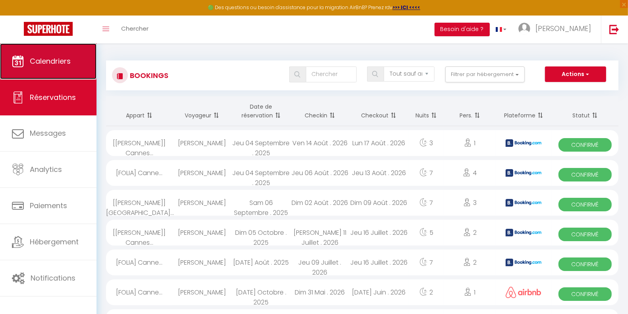
click at [36, 61] on span "Calendriers" at bounding box center [50, 61] width 41 height 10
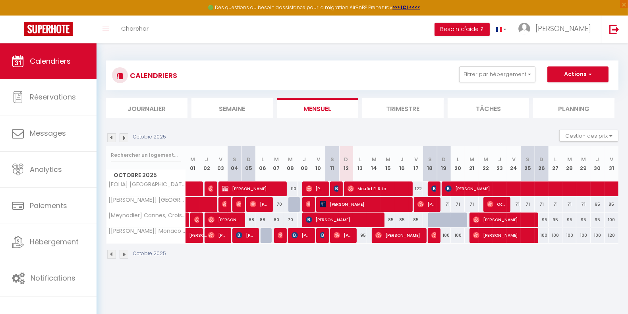
click at [126, 134] on img at bounding box center [124, 137] width 9 height 9
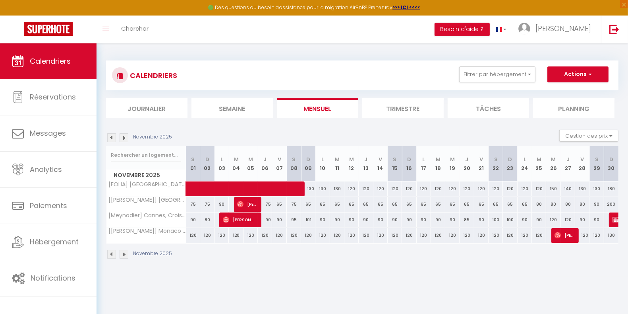
click at [126, 134] on img at bounding box center [124, 137] width 9 height 9
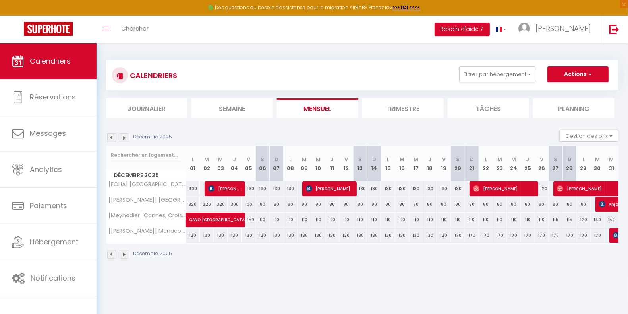
click at [126, 134] on img at bounding box center [124, 137] width 9 height 9
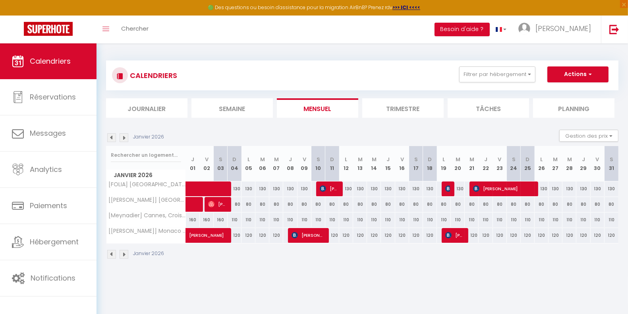
click at [126, 134] on img at bounding box center [124, 137] width 9 height 9
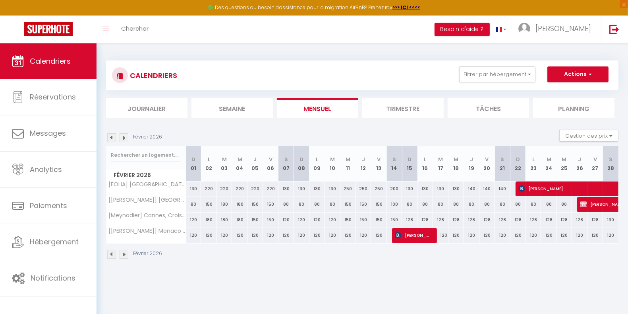
click at [126, 134] on img at bounding box center [124, 137] width 9 height 9
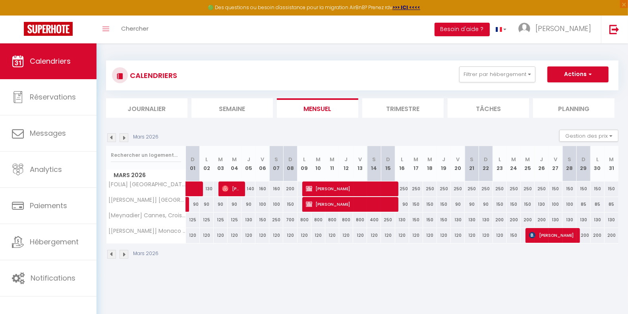
click at [126, 134] on img at bounding box center [124, 137] width 9 height 9
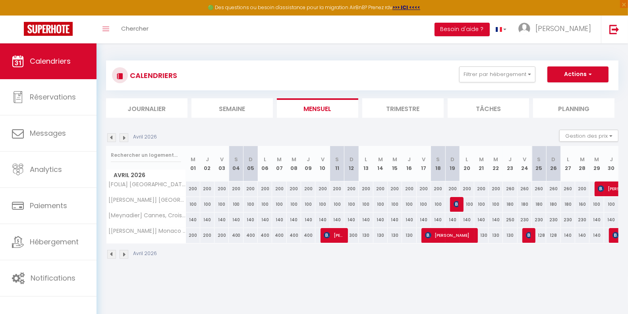
click at [126, 134] on img at bounding box center [124, 137] width 9 height 9
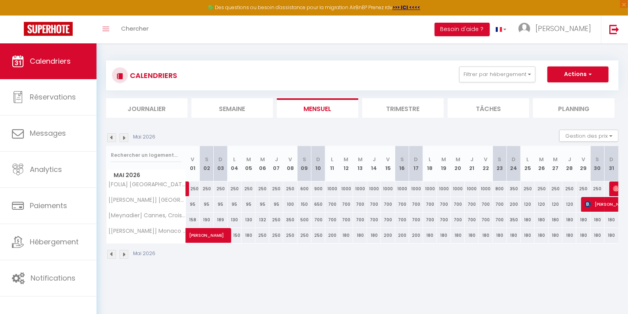
click at [126, 134] on img at bounding box center [124, 137] width 9 height 9
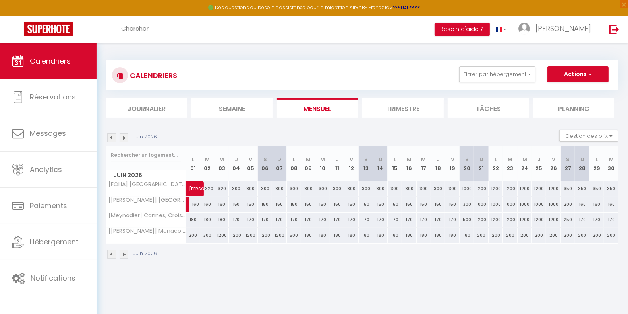
click at [126, 134] on img at bounding box center [124, 137] width 9 height 9
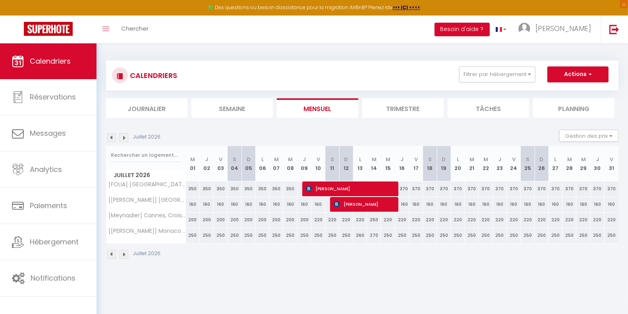
click at [126, 134] on img at bounding box center [124, 137] width 9 height 9
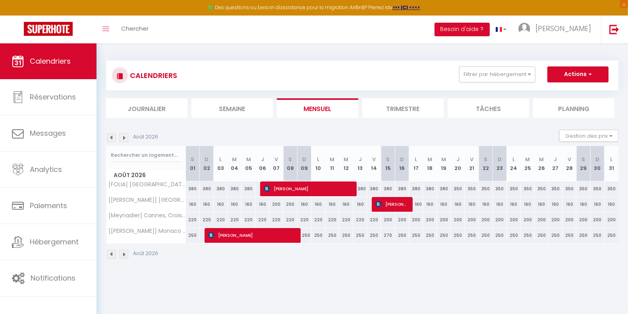
click at [126, 134] on img at bounding box center [124, 137] width 9 height 9
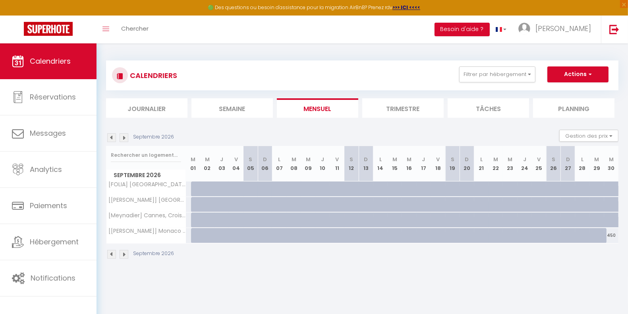
click at [111, 138] on img at bounding box center [111, 137] width 9 height 9
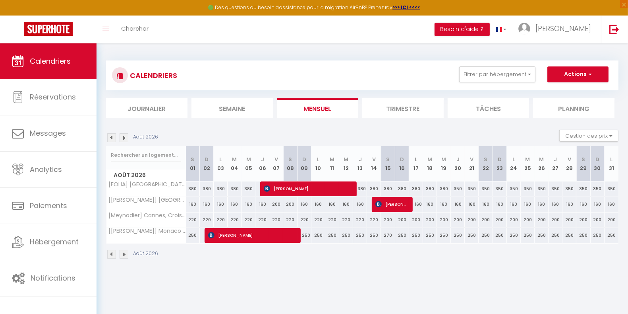
click at [111, 138] on img at bounding box center [111, 137] width 9 height 9
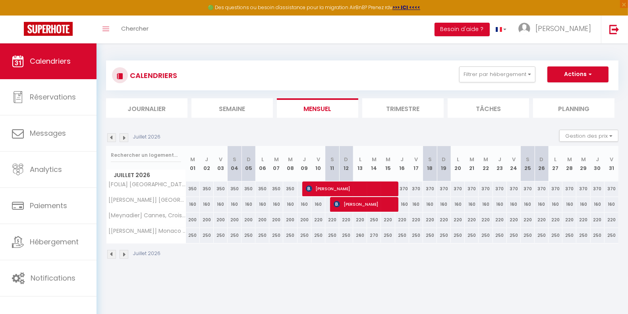
click at [111, 138] on img at bounding box center [111, 137] width 9 height 9
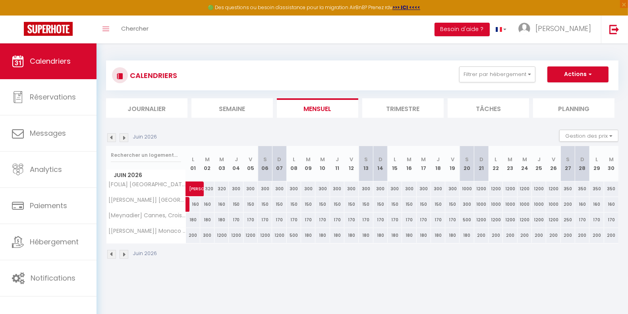
click at [111, 138] on img at bounding box center [111, 137] width 9 height 9
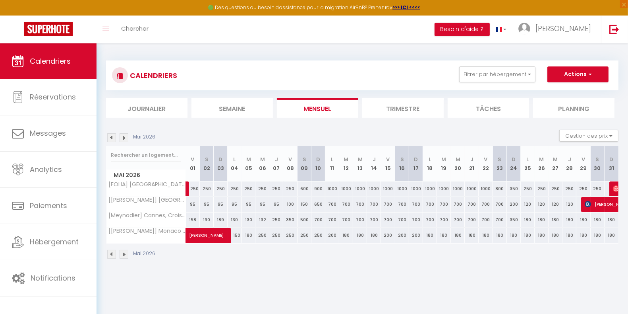
click at [111, 138] on img at bounding box center [111, 137] width 9 height 9
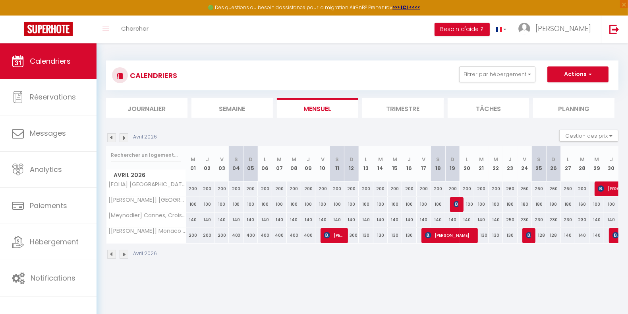
click at [111, 138] on img at bounding box center [111, 137] width 9 height 9
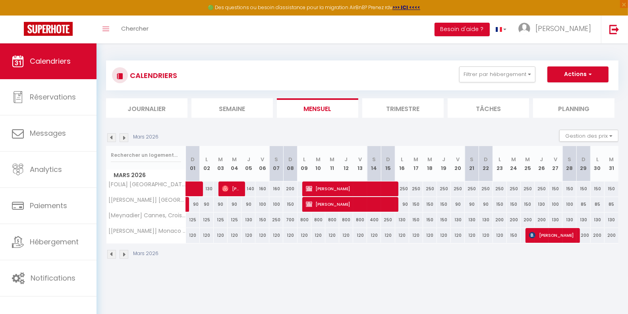
click at [111, 138] on img at bounding box center [111, 137] width 9 height 9
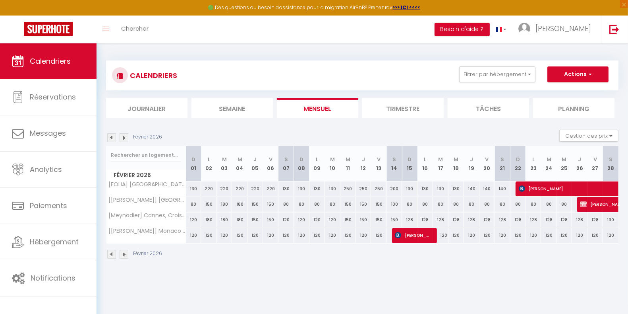
click at [111, 138] on img at bounding box center [111, 137] width 9 height 9
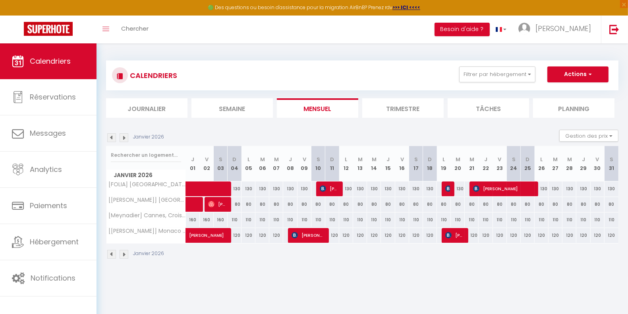
click at [111, 138] on img at bounding box center [111, 137] width 9 height 9
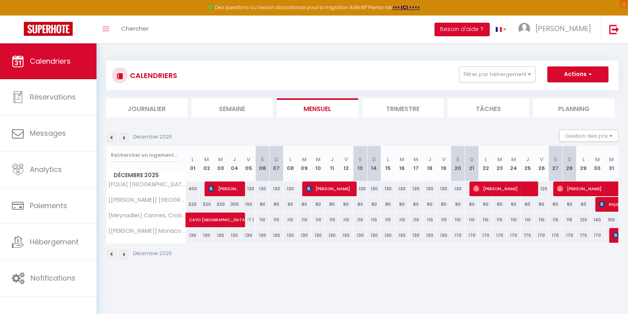
click at [111, 138] on img at bounding box center [111, 137] width 9 height 9
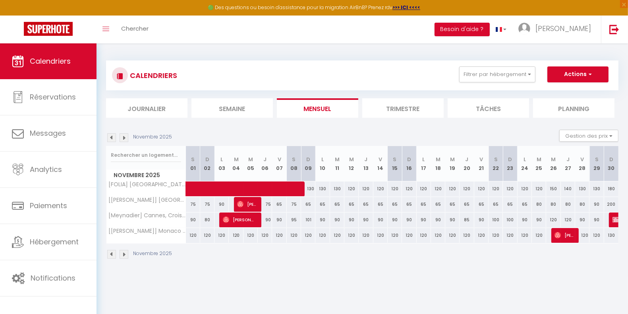
click at [111, 138] on img at bounding box center [111, 137] width 9 height 9
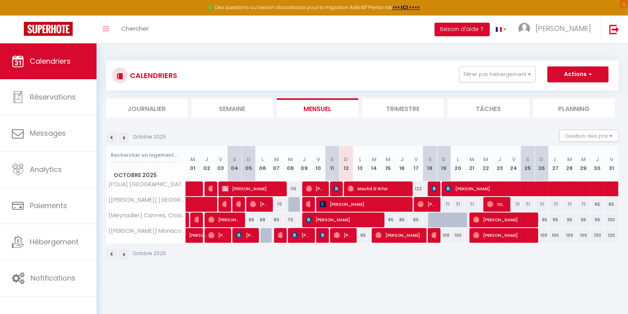
click at [419, 187] on div "122" at bounding box center [416, 188] width 14 height 15
type input "122"
type input "Ven 17 Octobre 2025"
type input "Sam 18 Octobre 2025"
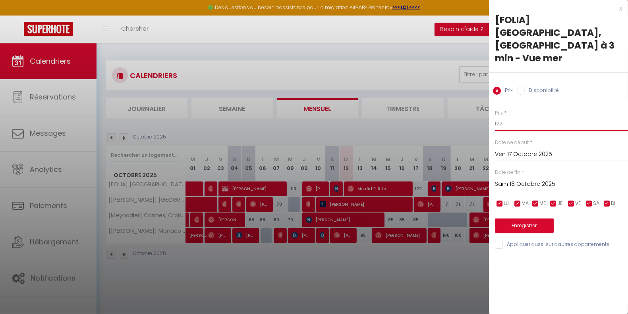
click at [513, 116] on input "122" at bounding box center [561, 123] width 133 height 14
type input "123"
click at [530, 218] on button "Enregistrer" at bounding box center [524, 225] width 59 height 14
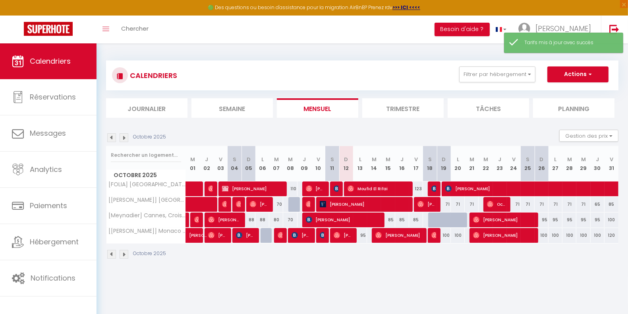
click at [446, 204] on div "71" at bounding box center [444, 204] width 14 height 15
type input "71"
type input "Dim 19 Octobre 2025"
type input "Lun 20 Octobre 2025"
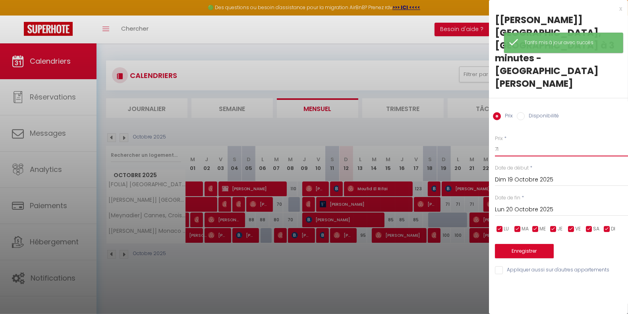
click at [508, 142] on input "71" at bounding box center [561, 149] width 133 height 14
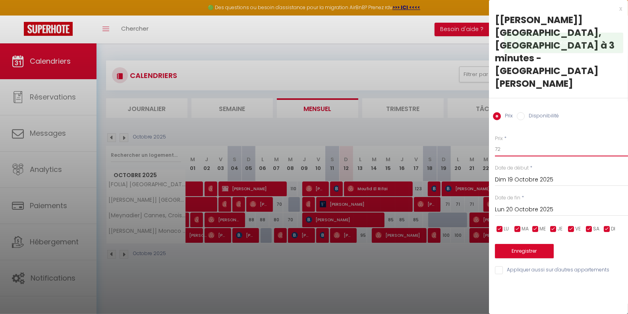
type input "72"
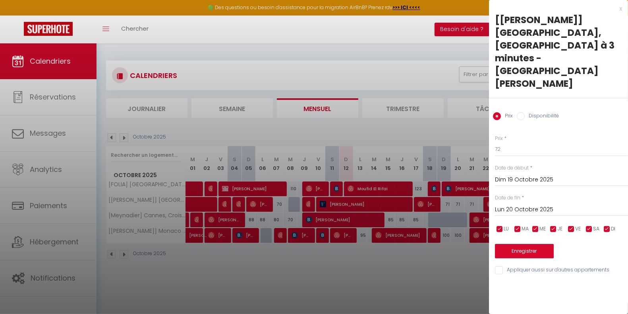
click at [524, 204] on input "Lun 20 Octobre 2025" at bounding box center [561, 209] width 133 height 10
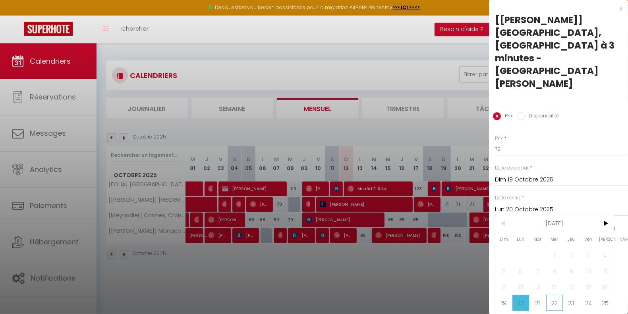
click at [556, 295] on span "22" at bounding box center [555, 303] width 17 height 16
type input "Mer 22 Octobre 2025"
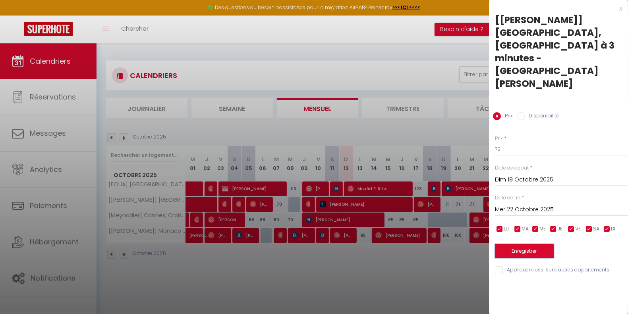
click at [532, 244] on button "Enregistrer" at bounding box center [524, 251] width 59 height 14
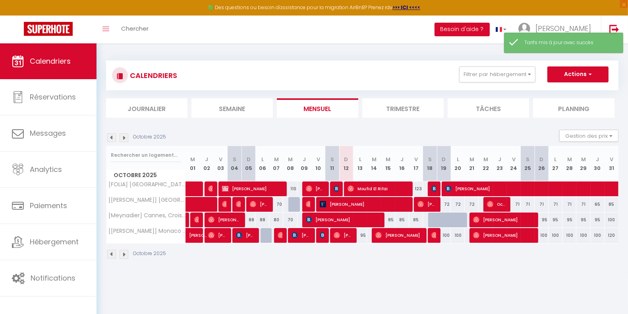
click at [389, 220] on div "85" at bounding box center [388, 219] width 14 height 15
type input "85"
type input "Mer 15 Octobre 2025"
type input "Jeu 16 Octobre 2025"
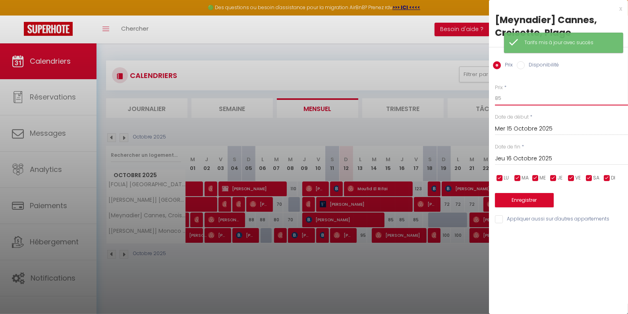
click at [510, 101] on input "85" at bounding box center [561, 98] width 133 height 14
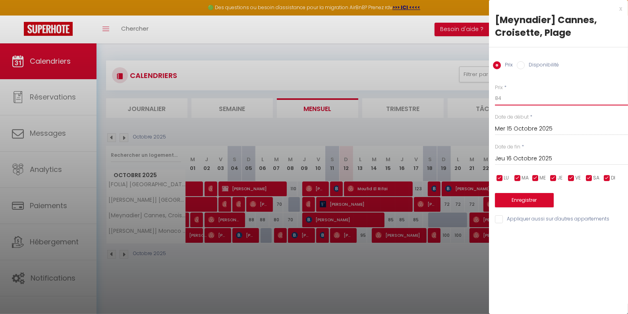
type input "84"
click at [527, 158] on input "Jeu 16 Octobre 2025" at bounding box center [561, 158] width 133 height 10
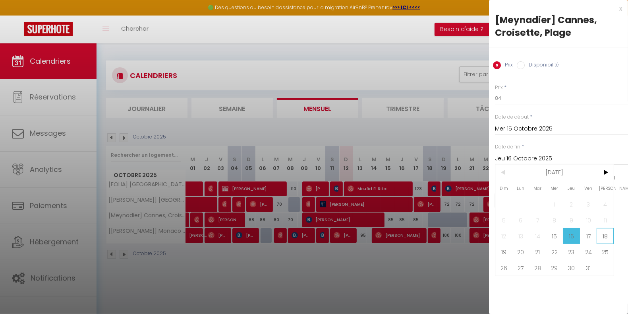
click at [607, 235] on span "18" at bounding box center [605, 236] width 17 height 16
type input "Sam 18 Octobre 2025"
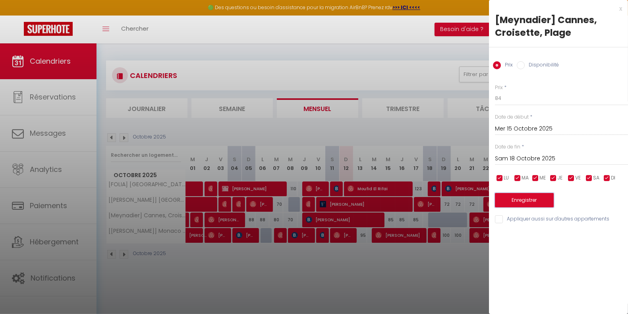
click at [545, 199] on button "Enregistrer" at bounding box center [524, 200] width 59 height 14
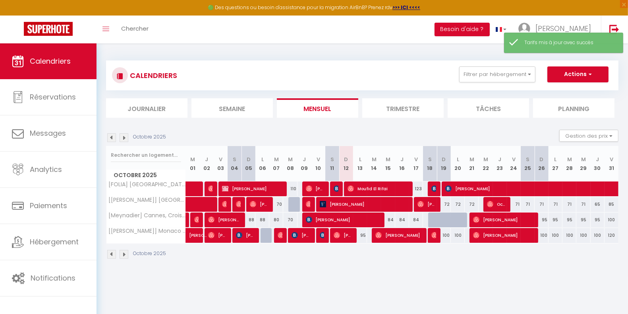
click at [362, 235] on div "95" at bounding box center [360, 235] width 14 height 15
type input "95"
type input "Lun 13 Octobre 2025"
type input "[DATE] Octobre 2025"
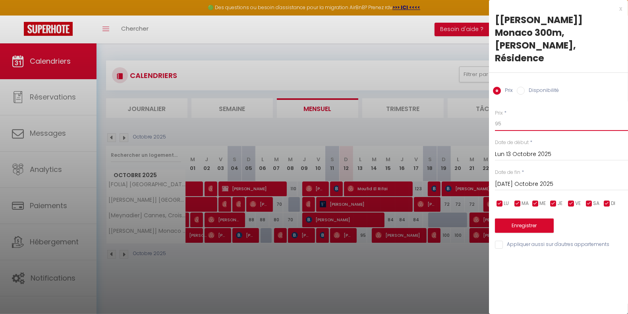
click at [512, 116] on input "95" at bounding box center [561, 123] width 133 height 14
click at [524, 218] on button "Enregistrer" at bounding box center [524, 225] width 59 height 14
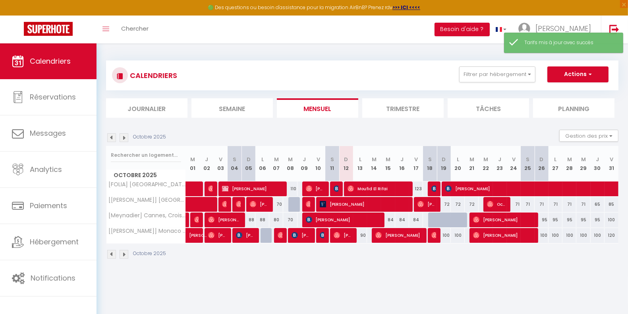
click at [445, 237] on div "100" at bounding box center [444, 235] width 14 height 15
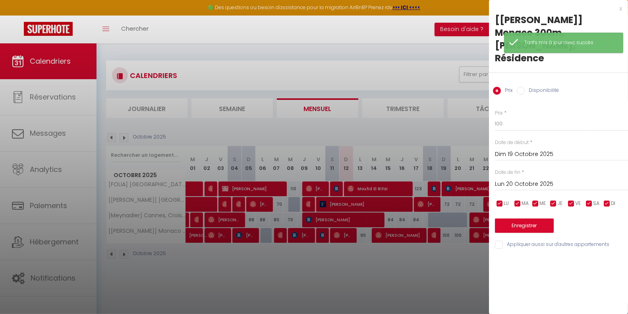
click at [453, 266] on div at bounding box center [314, 157] width 628 height 314
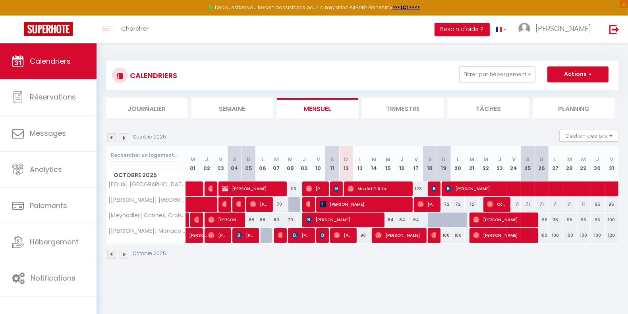
click at [516, 204] on div "71" at bounding box center [514, 204] width 14 height 15
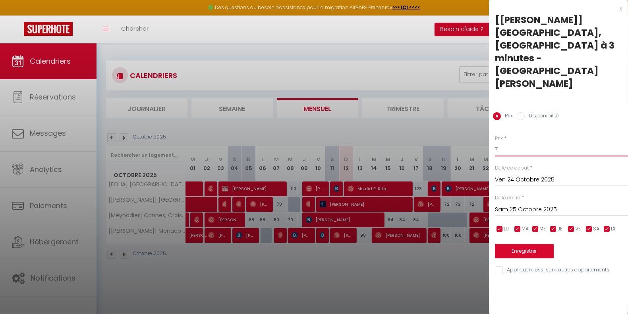
click at [511, 142] on input "71" at bounding box center [561, 149] width 133 height 14
click at [536, 204] on input "Sam 25 Octobre 2025" at bounding box center [561, 209] width 133 height 10
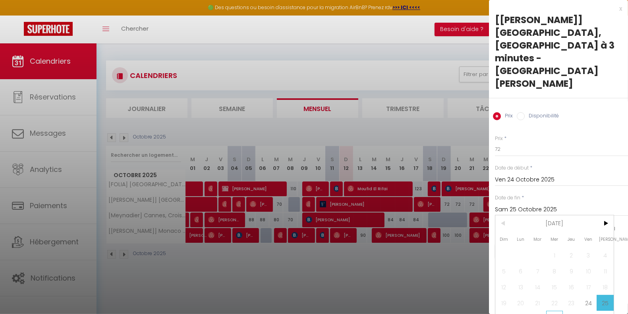
click at [555, 310] on span "29" at bounding box center [555, 318] width 17 height 16
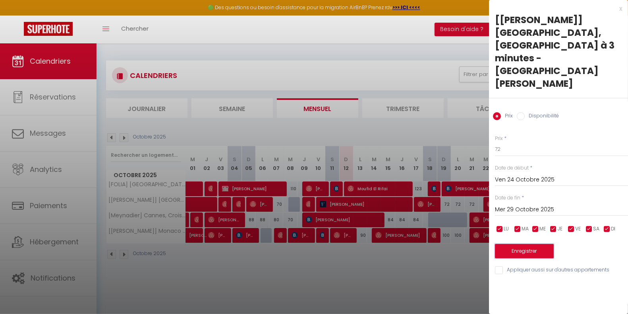
click at [527, 244] on button "Enregistrer" at bounding box center [524, 251] width 59 height 14
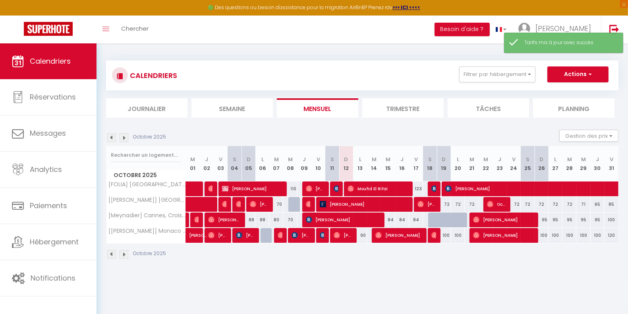
click at [584, 204] on div "71" at bounding box center [584, 204] width 14 height 15
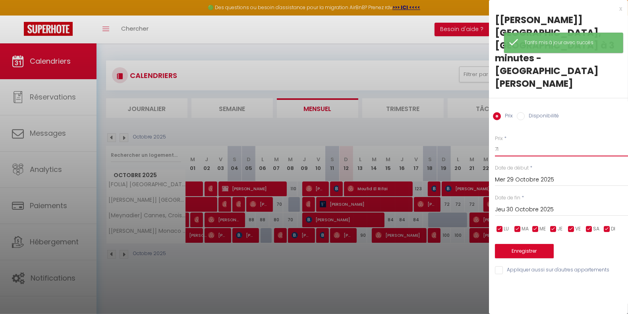
click at [532, 142] on input "71" at bounding box center [561, 149] width 133 height 14
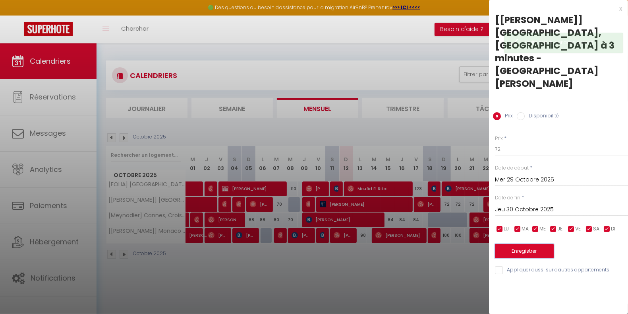
click at [540, 244] on button "Enregistrer" at bounding box center [524, 251] width 59 height 14
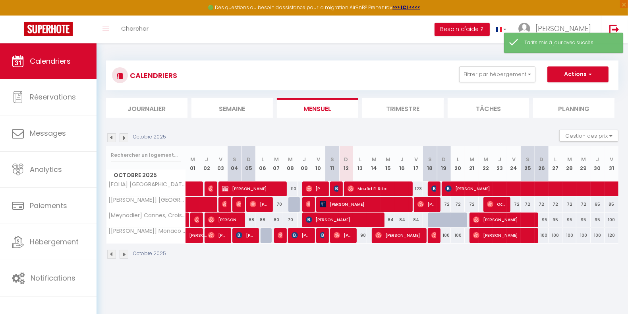
click at [598, 204] on div "65" at bounding box center [598, 204] width 14 height 15
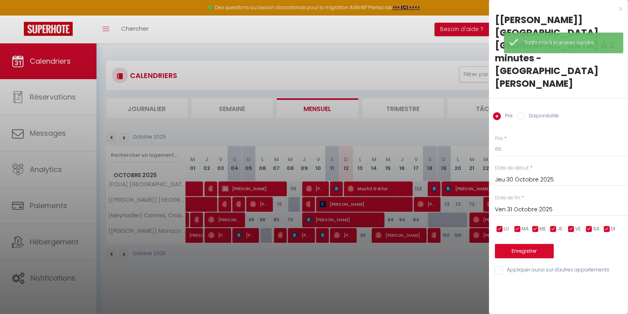
click at [440, 273] on div at bounding box center [314, 157] width 628 height 314
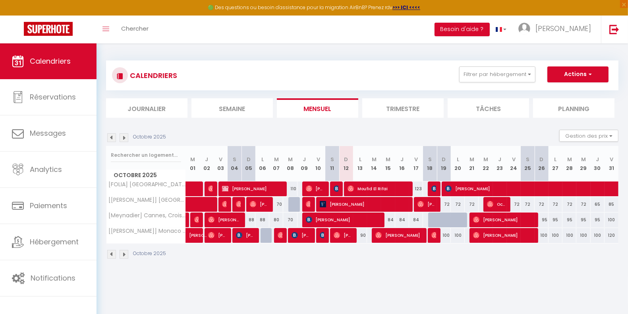
click at [599, 204] on div "65" at bounding box center [598, 204] width 14 height 15
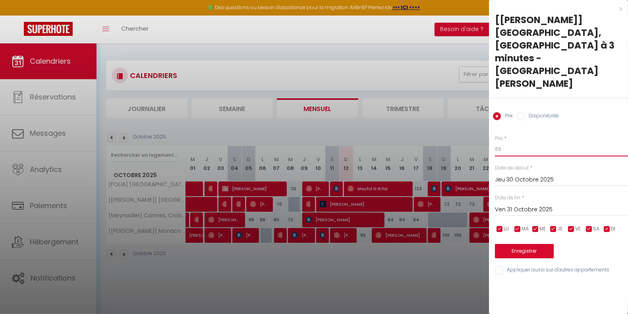
drag, startPoint x: 514, startPoint y: 111, endPoint x: 465, endPoint y: 116, distance: 49.1
click at [465, 116] on body "🟢 Des questions ou besoin d'assistance pour la migration AirBnB? Prenez rdv >>>…" at bounding box center [314, 200] width 628 height 314
click at [518, 244] on button "Enregistrer" at bounding box center [524, 251] width 59 height 14
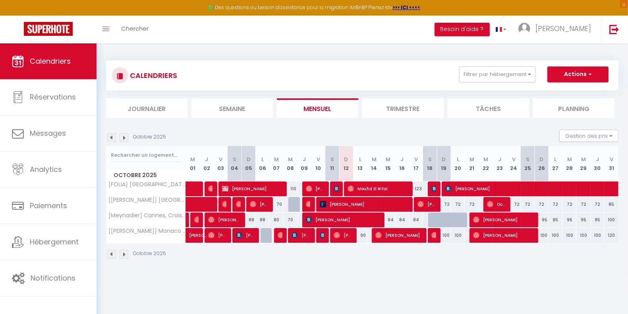
click at [126, 135] on img at bounding box center [124, 137] width 9 height 9
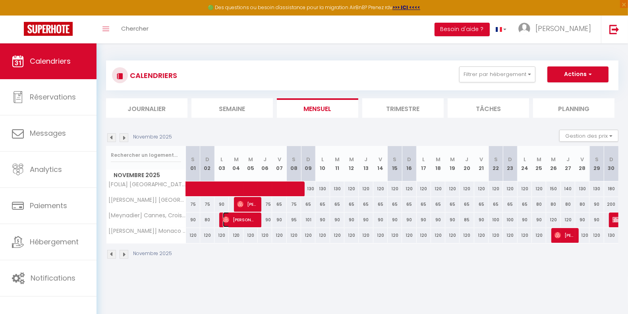
click at [231, 220] on span "[PERSON_NAME]" at bounding box center [239, 219] width 33 height 15
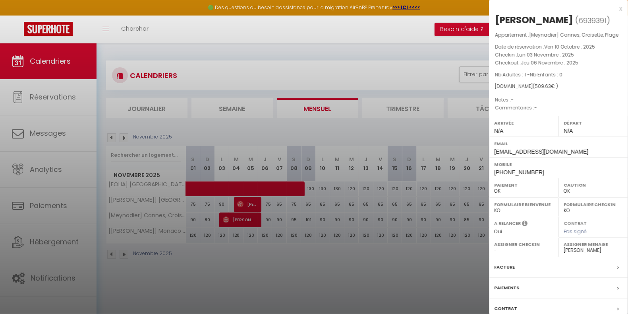
click at [399, 274] on div at bounding box center [314, 157] width 628 height 314
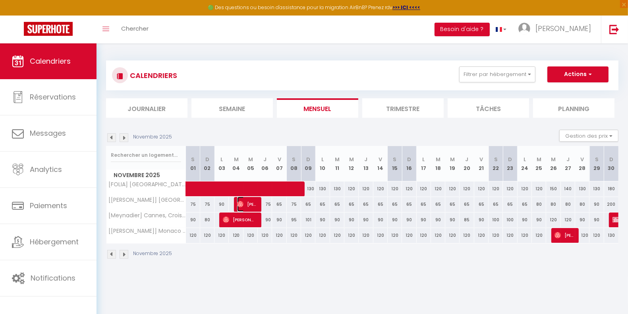
click at [242, 200] on span "[PERSON_NAME]" at bounding box center [246, 203] width 19 height 15
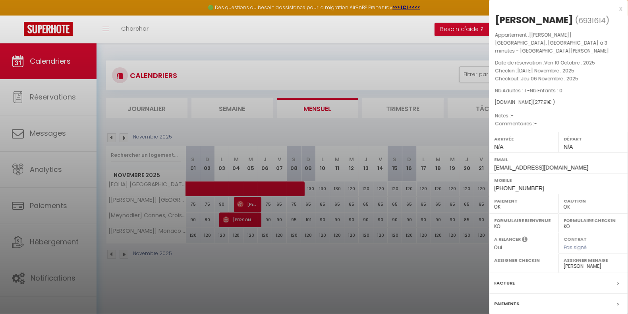
click at [270, 269] on div at bounding box center [314, 157] width 628 height 314
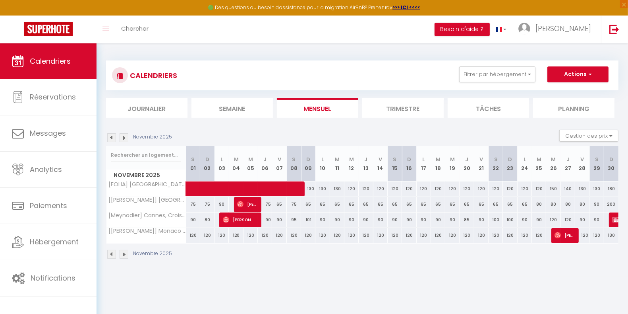
click at [321, 220] on div "90" at bounding box center [323, 219] width 14 height 15
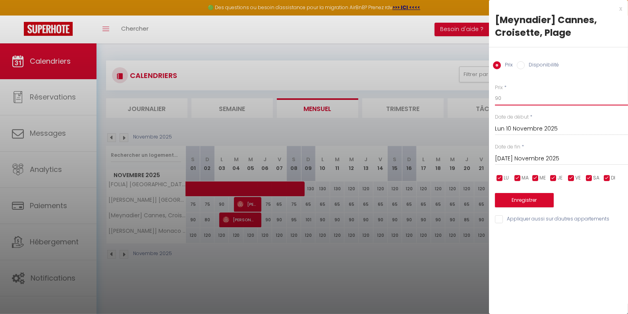
drag, startPoint x: 514, startPoint y: 99, endPoint x: 480, endPoint y: 101, distance: 33.8
click at [480, 101] on body "🟢 Des questions ou besoin d'assistance pour la migration AirBnB? Prenez rdv >>>…" at bounding box center [314, 200] width 628 height 314
click at [550, 157] on input "[DATE] Novembre 2025" at bounding box center [561, 158] width 133 height 10
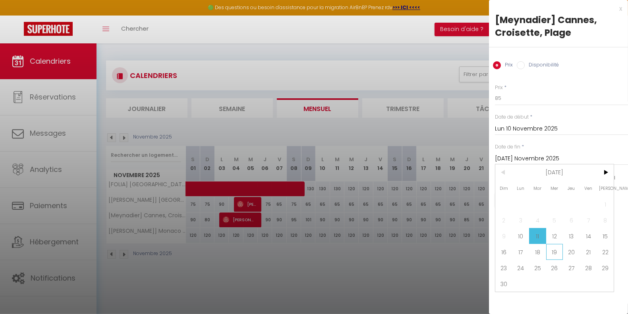
click at [557, 250] on span "19" at bounding box center [555, 252] width 17 height 16
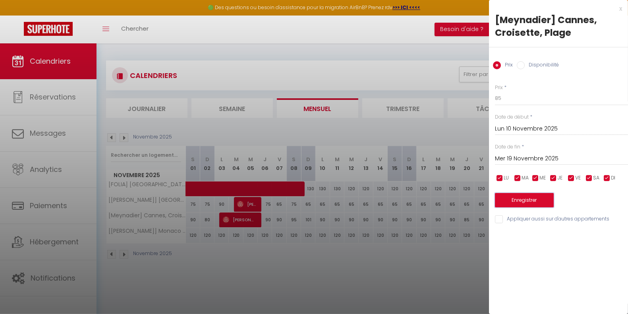
click at [542, 198] on button "Enregistrer" at bounding box center [524, 200] width 59 height 14
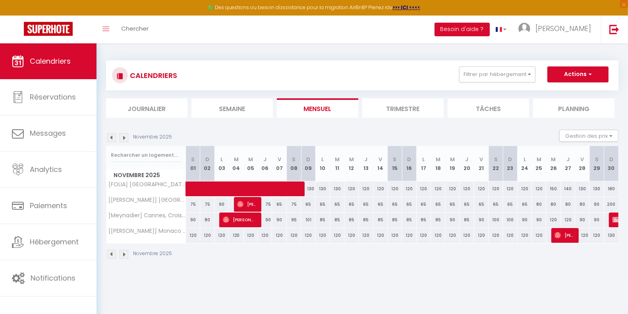
click at [481, 218] on div "90" at bounding box center [482, 219] width 14 height 15
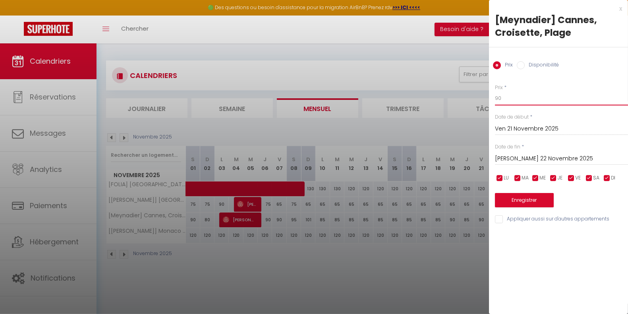
drag, startPoint x: 528, startPoint y: 99, endPoint x: 455, endPoint y: 102, distance: 72.4
click at [455, 102] on body "🟢 Des questions ou besoin d'assistance pour la migration AirBnB? Prenez rdv >>>…" at bounding box center [314, 200] width 628 height 314
click at [450, 102] on div at bounding box center [314, 157] width 628 height 314
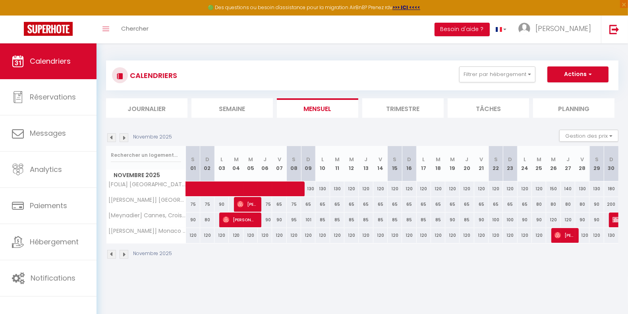
click at [454, 220] on div "90" at bounding box center [453, 219] width 14 height 15
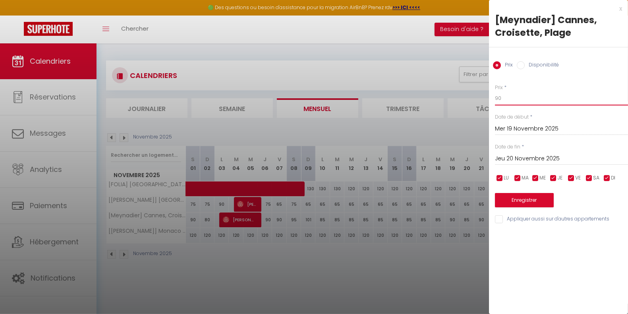
drag, startPoint x: 508, startPoint y: 100, endPoint x: 479, endPoint y: 99, distance: 28.6
click at [479, 99] on body "🟢 Des questions ou besoin d'assistance pour la migration AirBnB? Prenez rdv >>>…" at bounding box center [314, 200] width 628 height 314
click at [524, 197] on button "Enregistrer" at bounding box center [524, 200] width 59 height 14
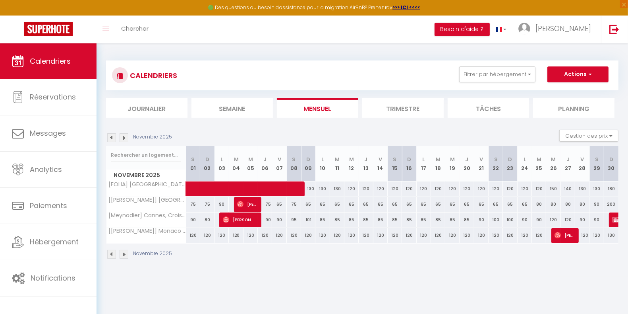
click at [111, 138] on img at bounding box center [111, 137] width 9 height 9
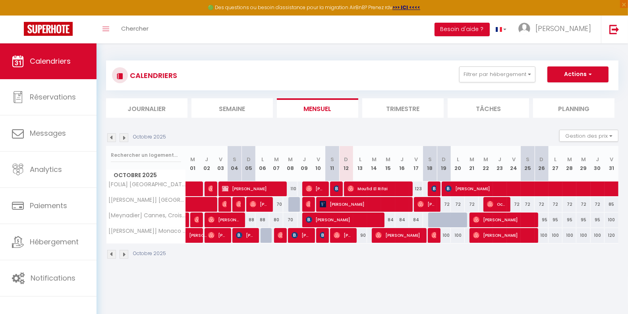
click at [126, 138] on img at bounding box center [124, 137] width 9 height 9
